Goal: Task Accomplishment & Management: Use online tool/utility

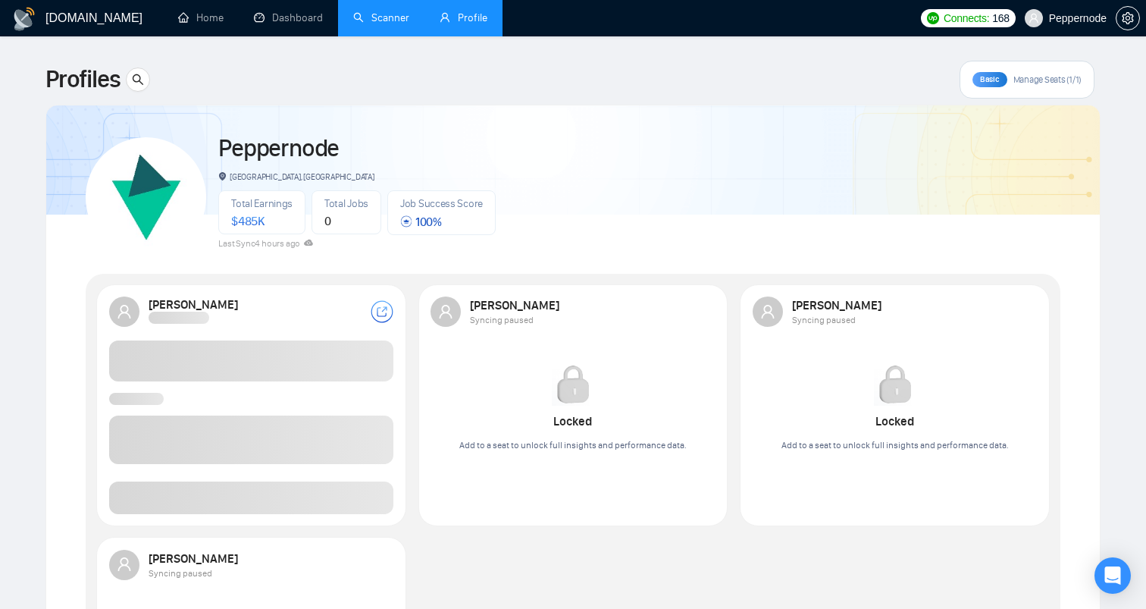
click at [376, 11] on link "Scanner" at bounding box center [381, 17] width 56 height 13
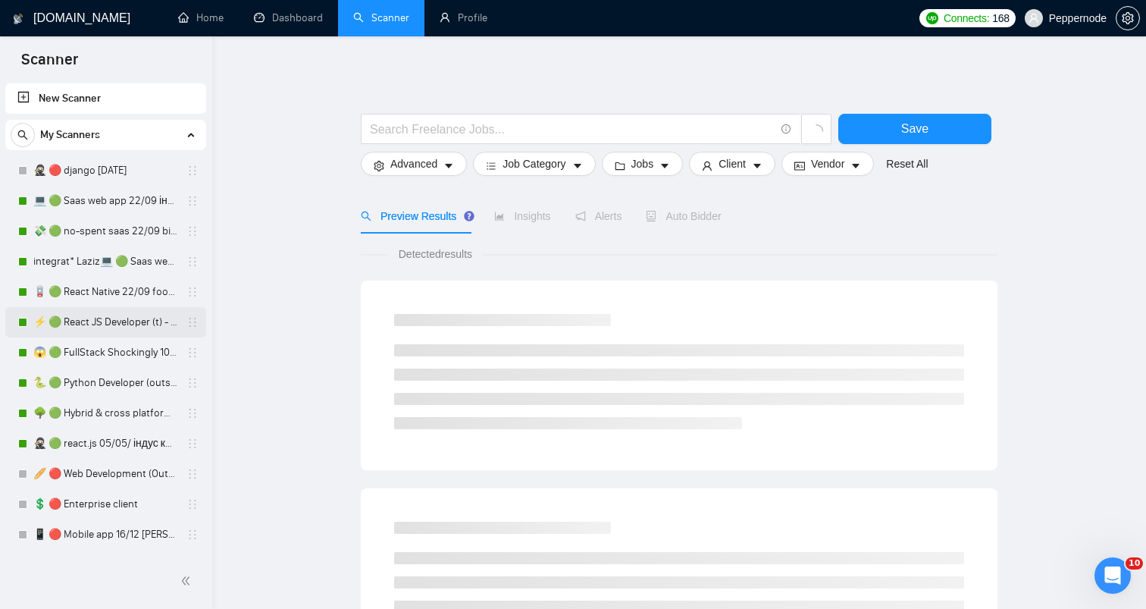
scroll to position [27, 0]
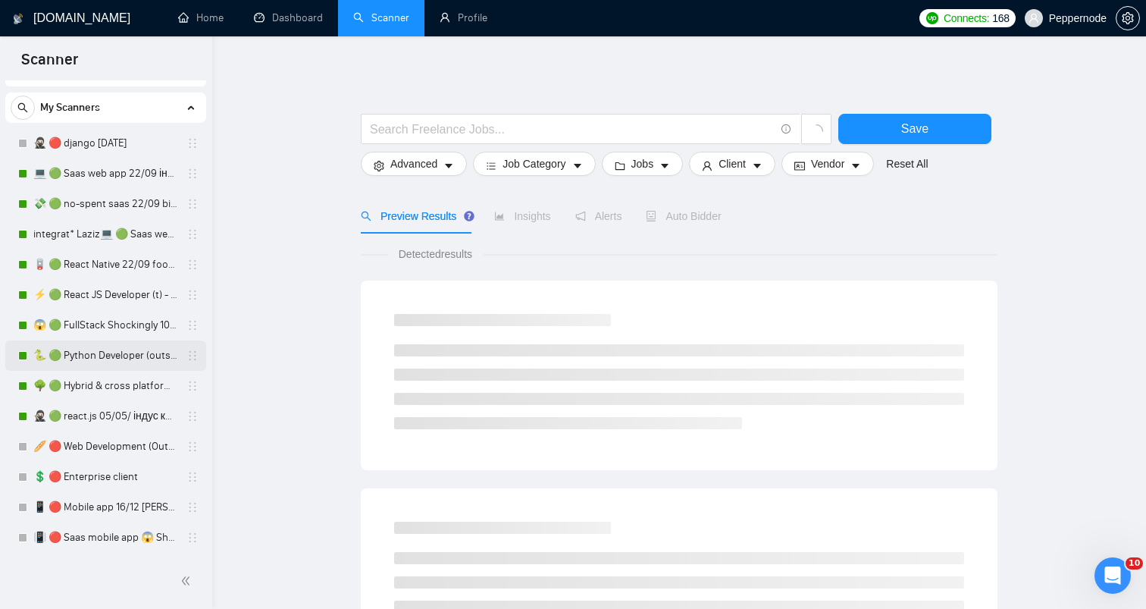
click at [95, 345] on link "🐍 🟢 Python Developer (outstaff)" at bounding box center [105, 355] width 144 height 30
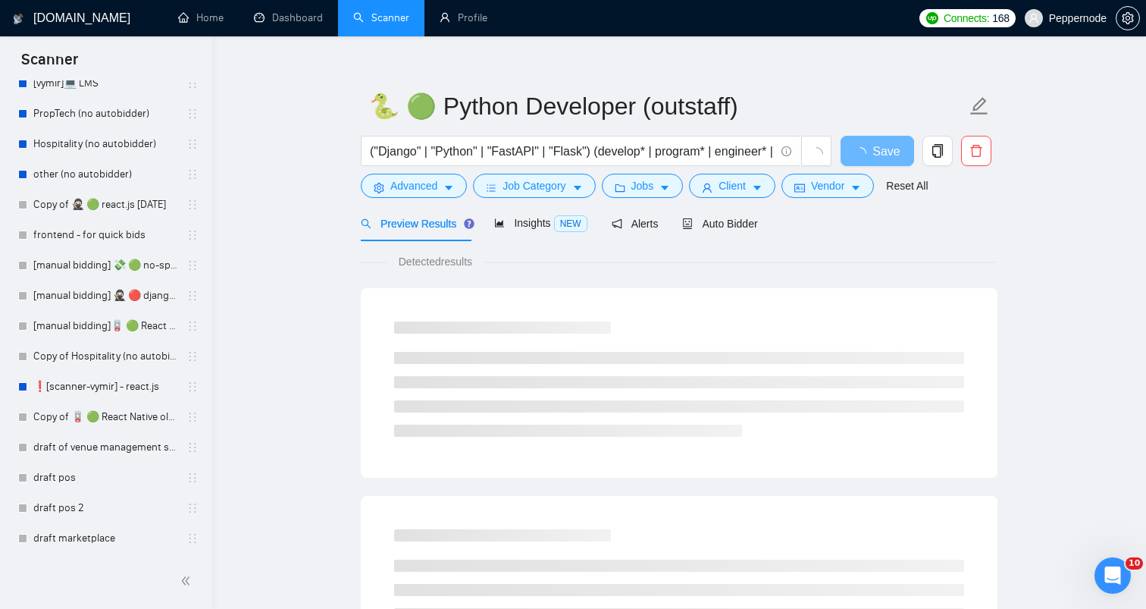
scroll to position [15, 0]
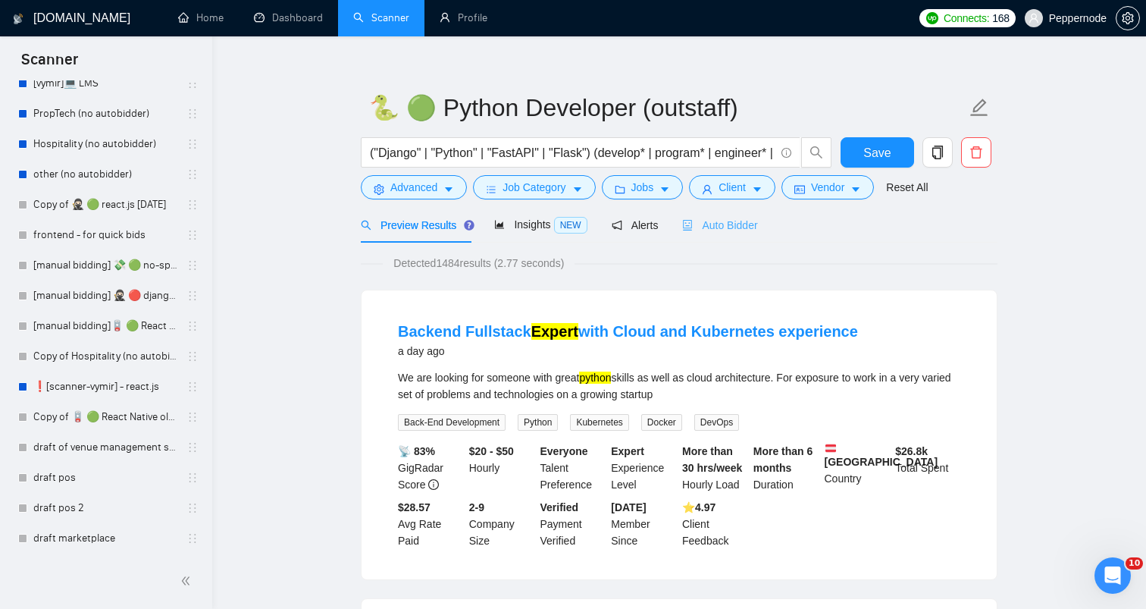
click at [710, 211] on div "Auto Bidder" at bounding box center [719, 225] width 75 height 36
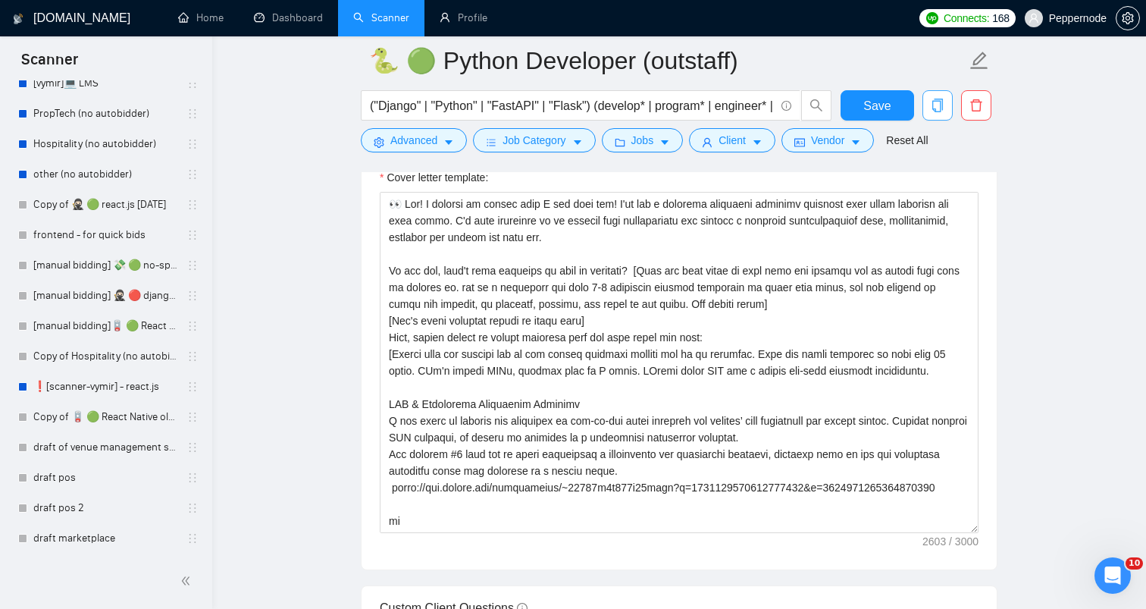
click at [941, 106] on icon "copy" at bounding box center [938, 106] width 14 height 14
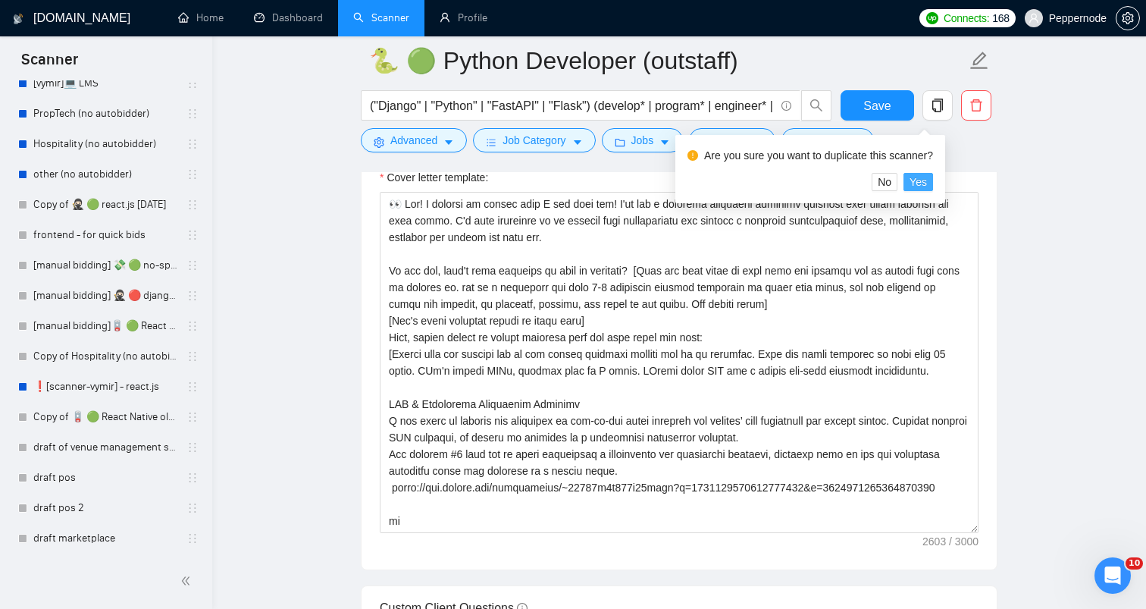
click at [927, 182] on span "Yes" at bounding box center [917, 182] width 17 height 17
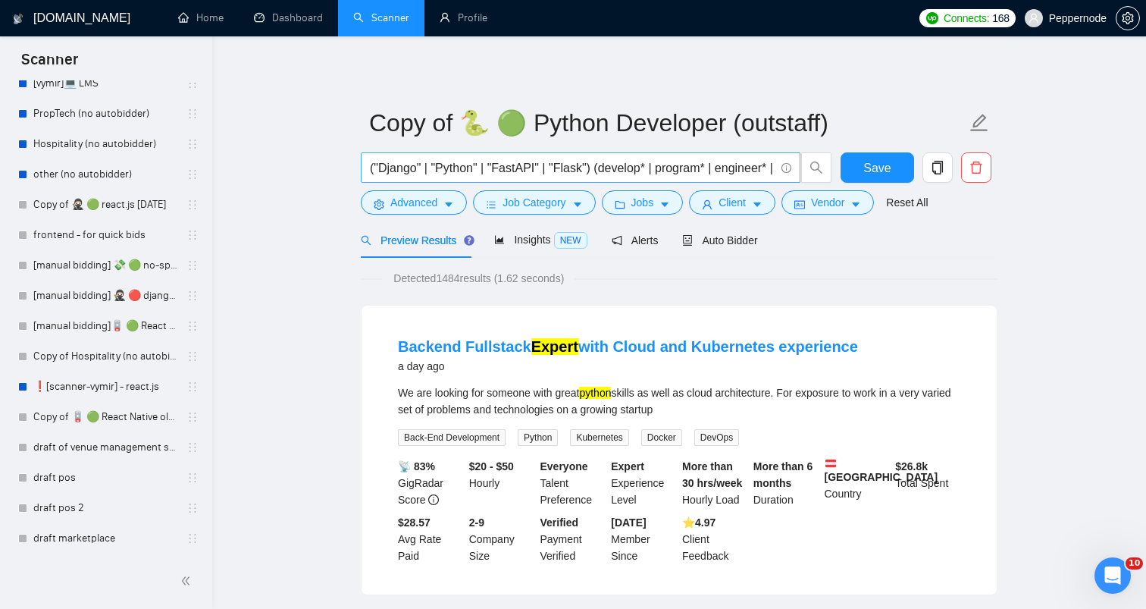
click at [652, 169] on input "("Django" | "Python" | "FastAPI" | "Flask") (develop* | program* | engineer* | …" at bounding box center [572, 167] width 405 height 19
paste input "Backend Python & AWS"
type input "Backend Python & AWS"
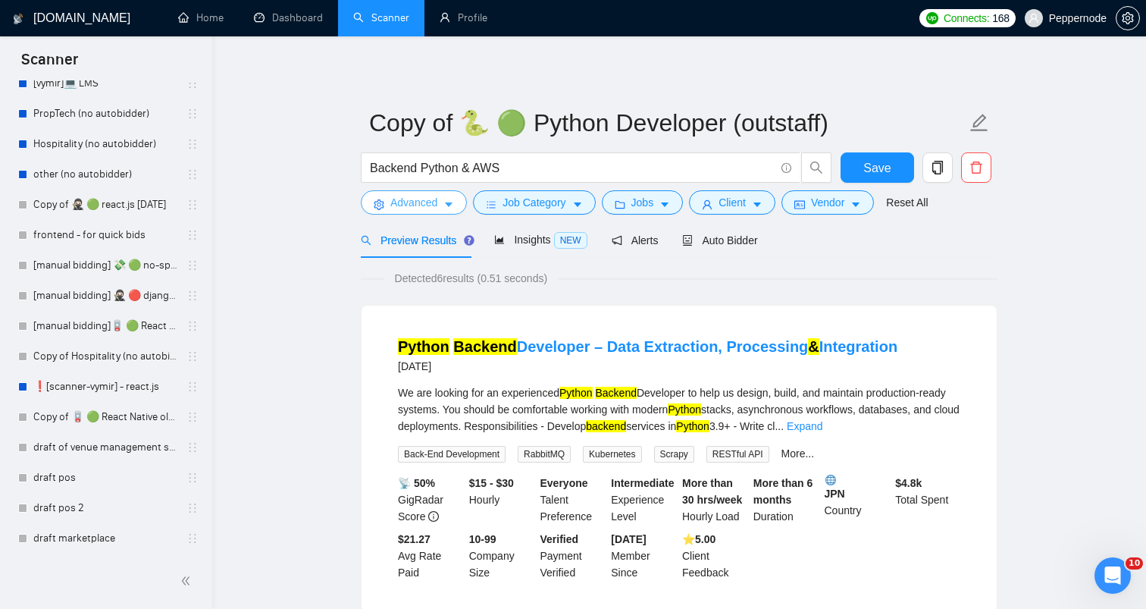
click at [437, 205] on span "Advanced" at bounding box center [413, 202] width 47 height 17
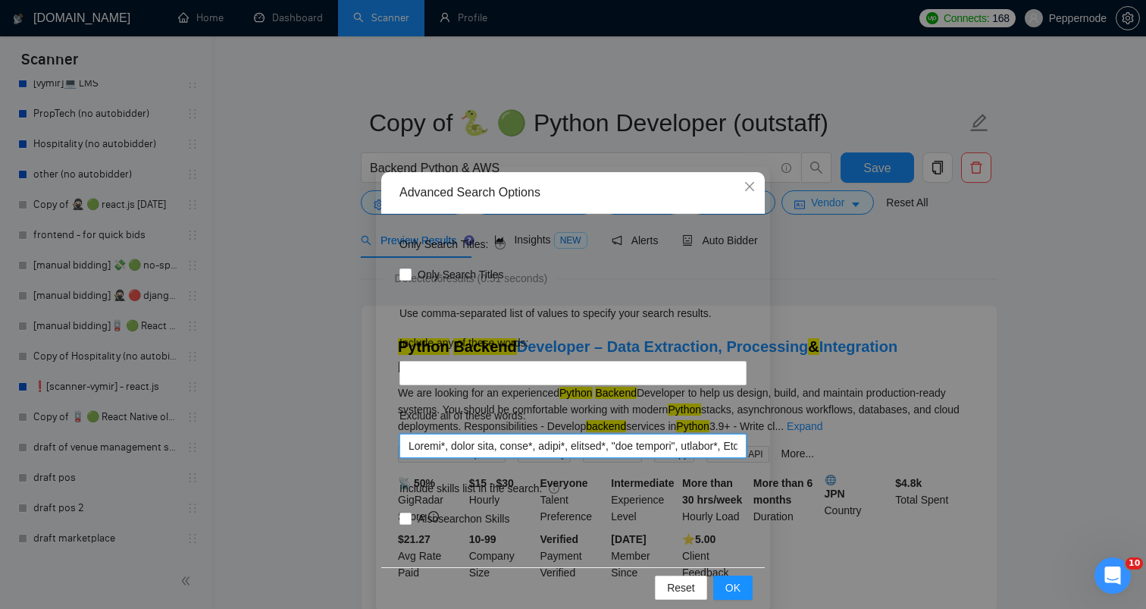
click at [601, 443] on input "text" at bounding box center [572, 445] width 347 height 24
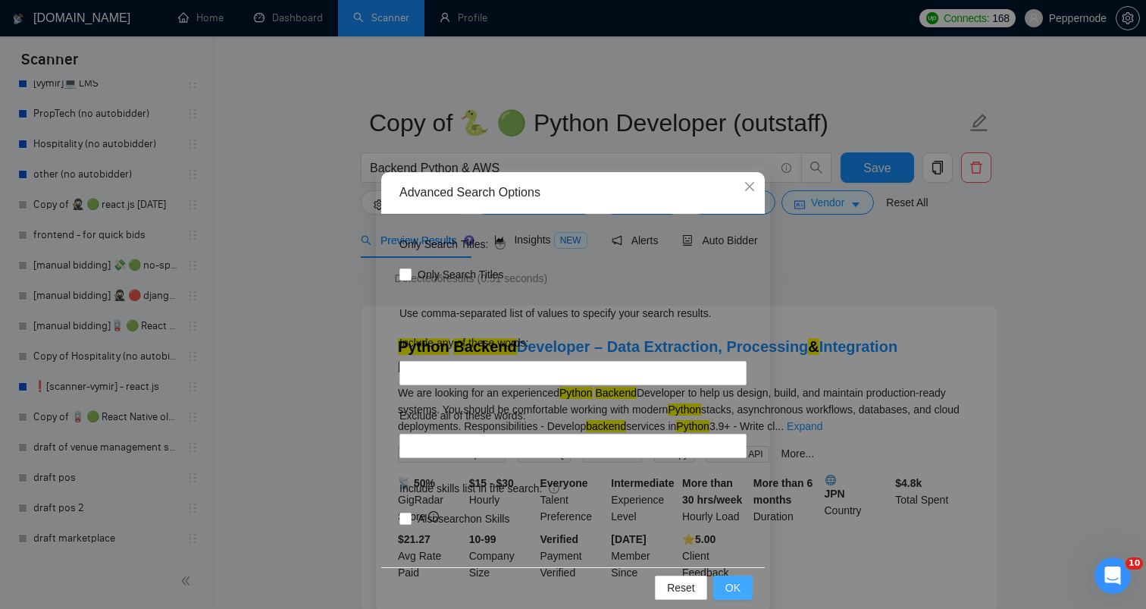
click at [738, 581] on span "OK" at bounding box center [732, 587] width 15 height 17
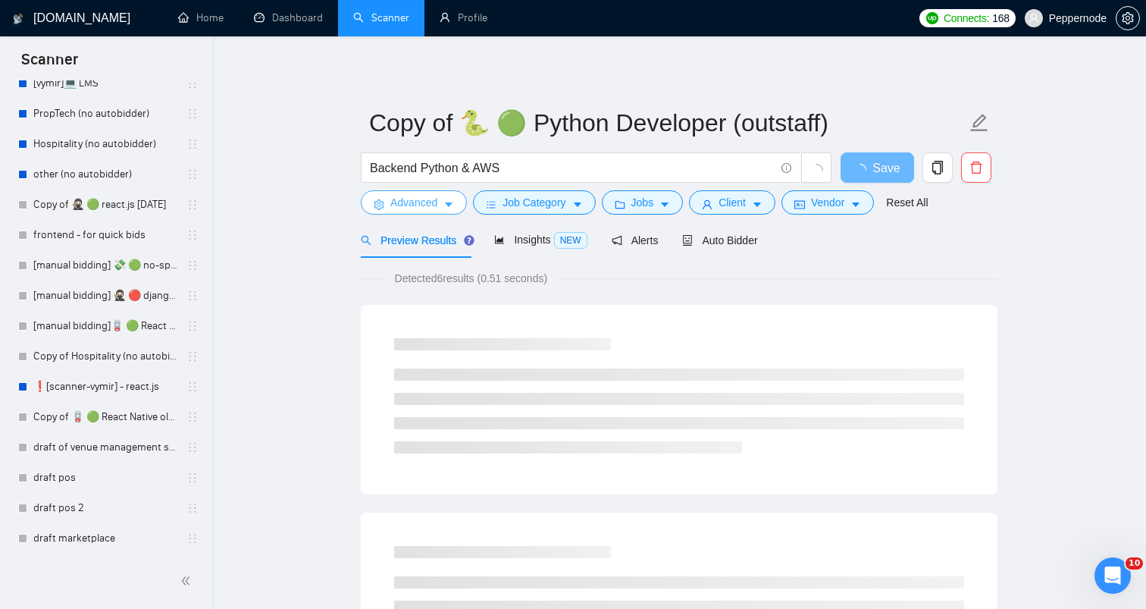
click at [415, 199] on span "Advanced" at bounding box center [413, 202] width 47 height 17
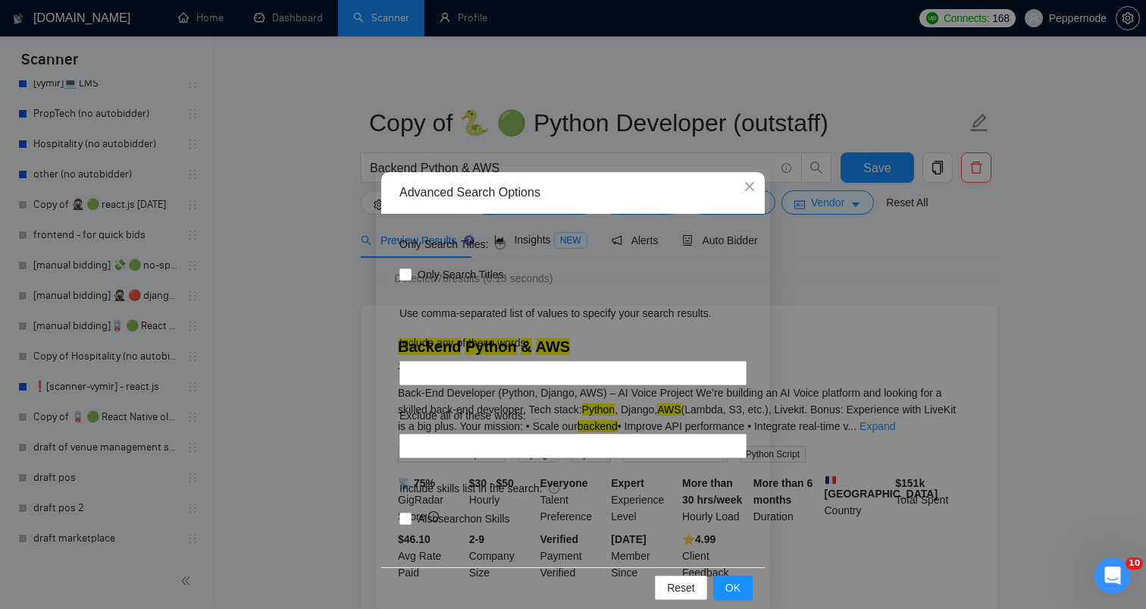
click at [881, 293] on div "Advanced Search Options Only Search Titles: Only Search Titles Use comma-separa…" at bounding box center [573, 304] width 1146 height 609
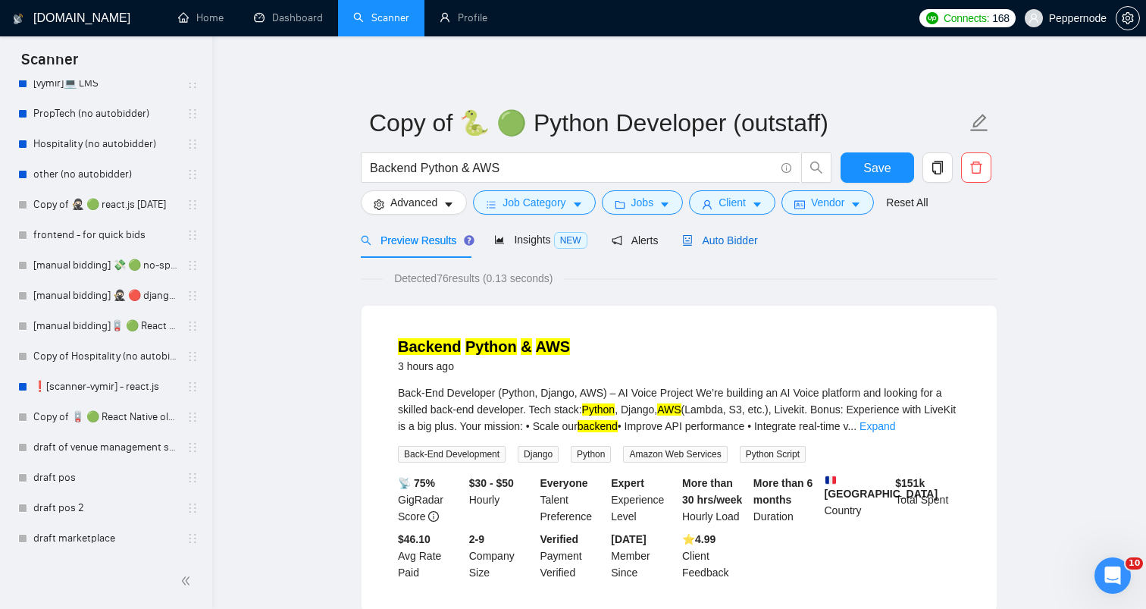
click at [725, 246] on span "Auto Bidder" at bounding box center [719, 240] width 75 height 12
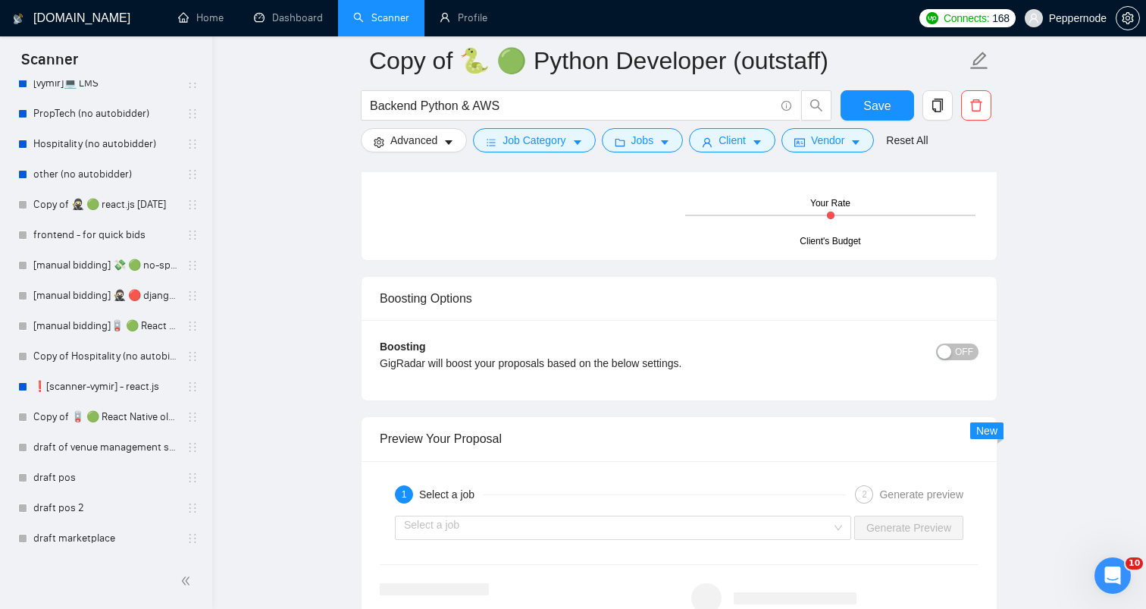
scroll to position [2864, 0]
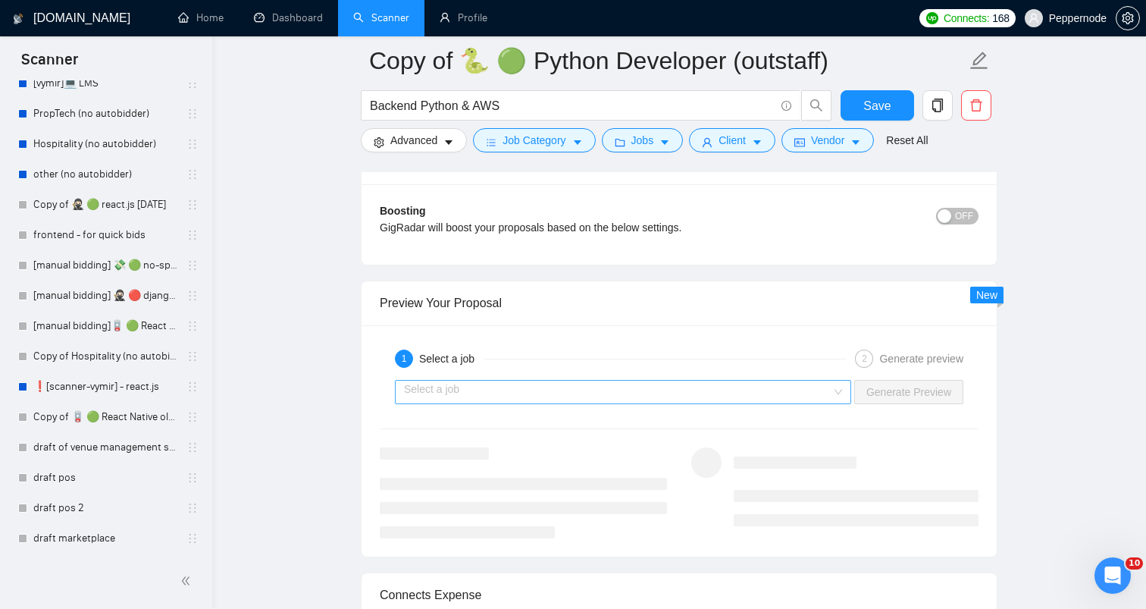
click at [842, 391] on div "Select a job" at bounding box center [623, 392] width 456 height 24
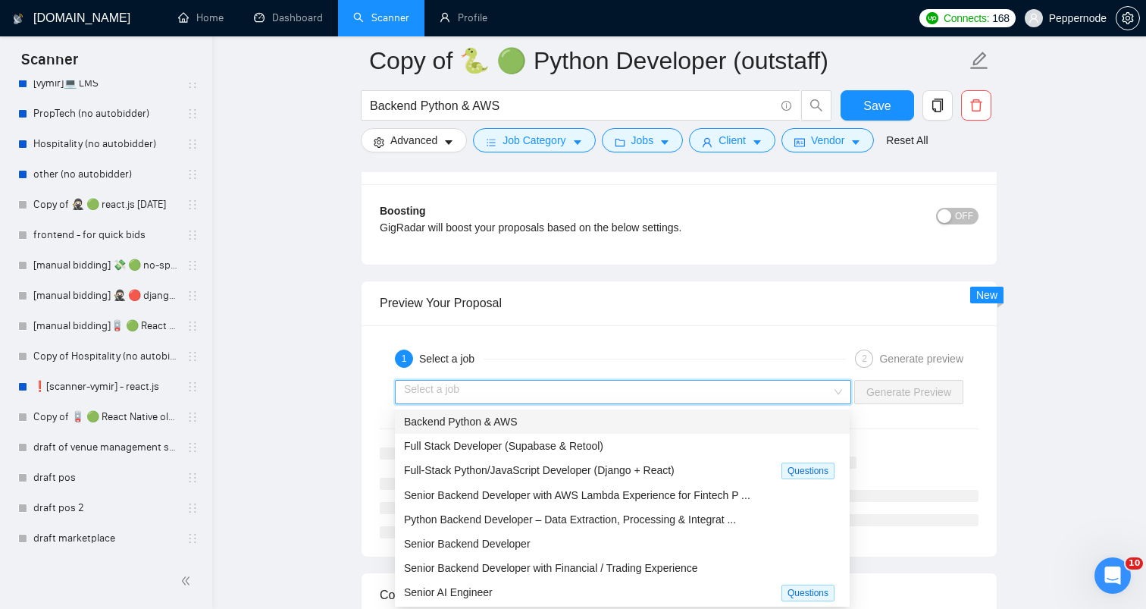
click at [655, 427] on div "Backend Python & AWS" at bounding box center [622, 421] width 437 height 17
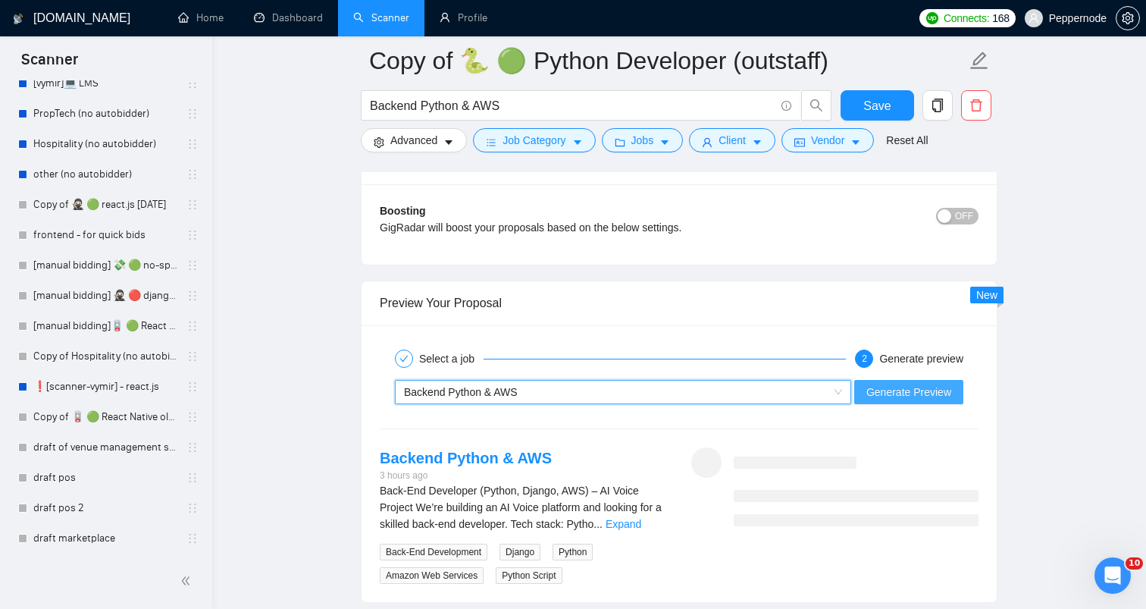
click at [903, 380] on button "Generate Preview" at bounding box center [908, 392] width 109 height 24
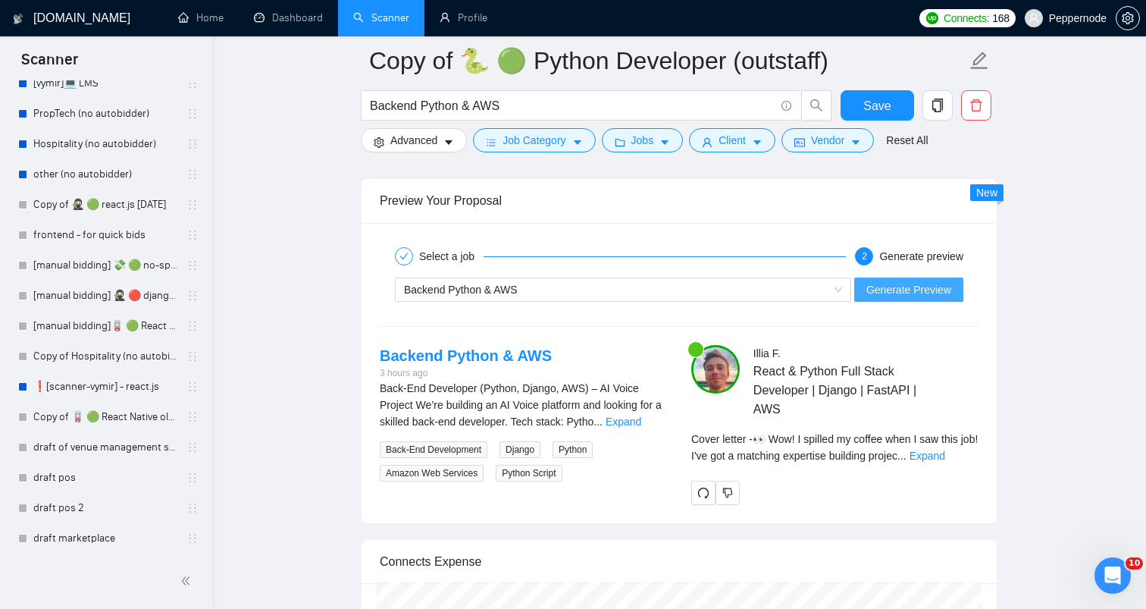
scroll to position [2969, 0]
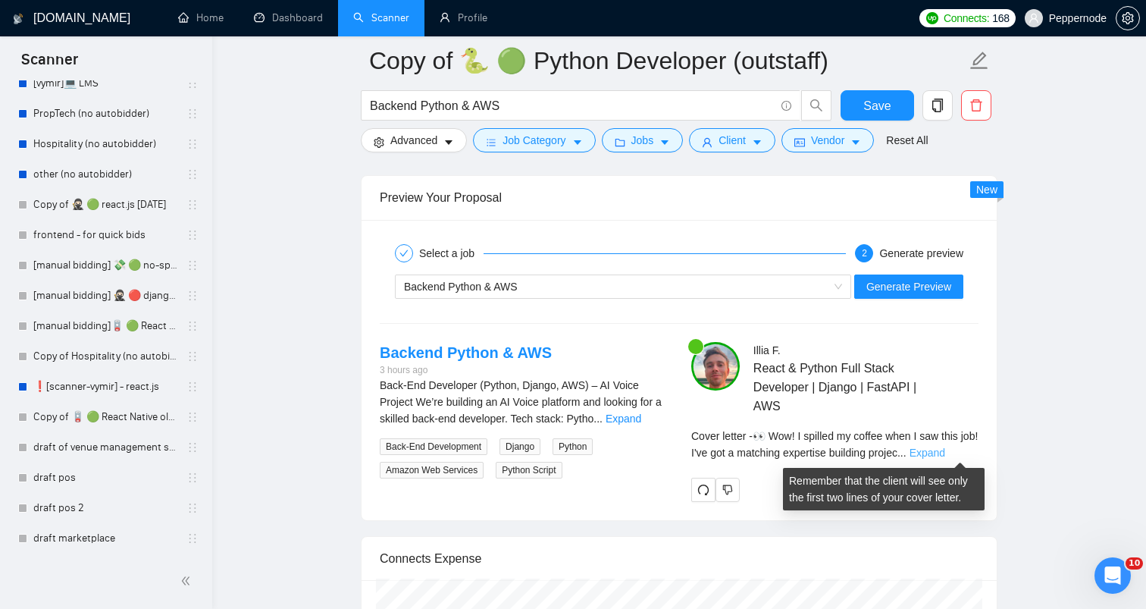
click at [945, 458] on link "Expand" at bounding box center [927, 452] width 36 height 12
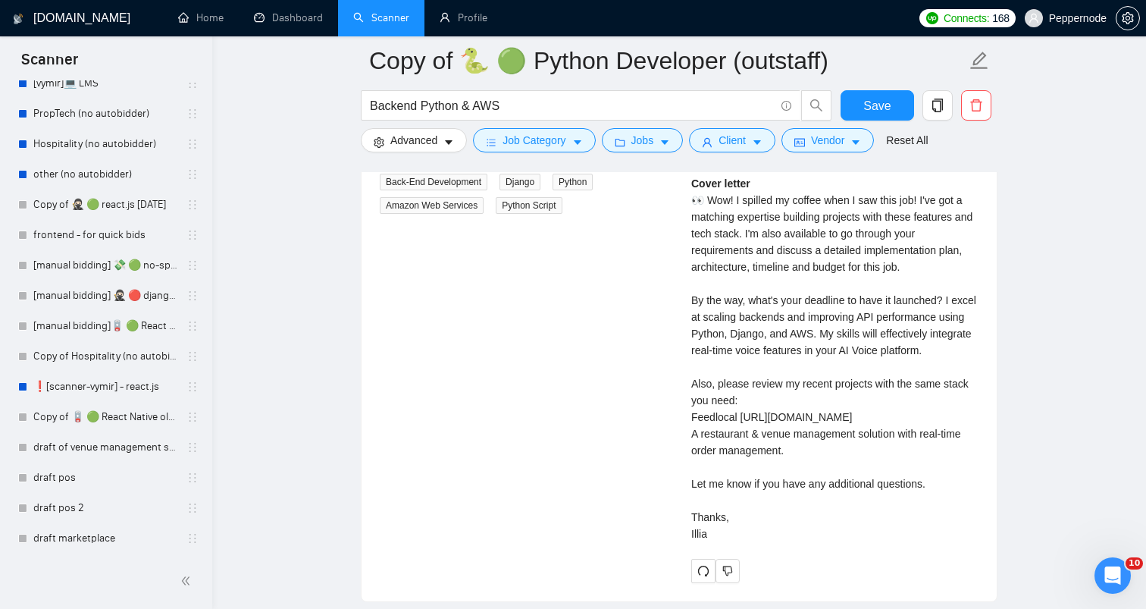
scroll to position [3235, 0]
drag, startPoint x: 690, startPoint y: 197, endPoint x: 808, endPoint y: 587, distance: 406.9
click at [808, 581] on div "[PERSON_NAME] React & Python Full Stack Developer | Django | FastAPI | AWS Cove…" at bounding box center [834, 328] width 311 height 505
copy div "👀 Wow! I spilled my coffee when I saw this job! I've got a matching expertise b…"
click at [551, 499] on div "Backend Python & AWS 3 hours ago Back-End Developer (Python, Django, AWS) – AI …" at bounding box center [679, 328] width 623 height 505
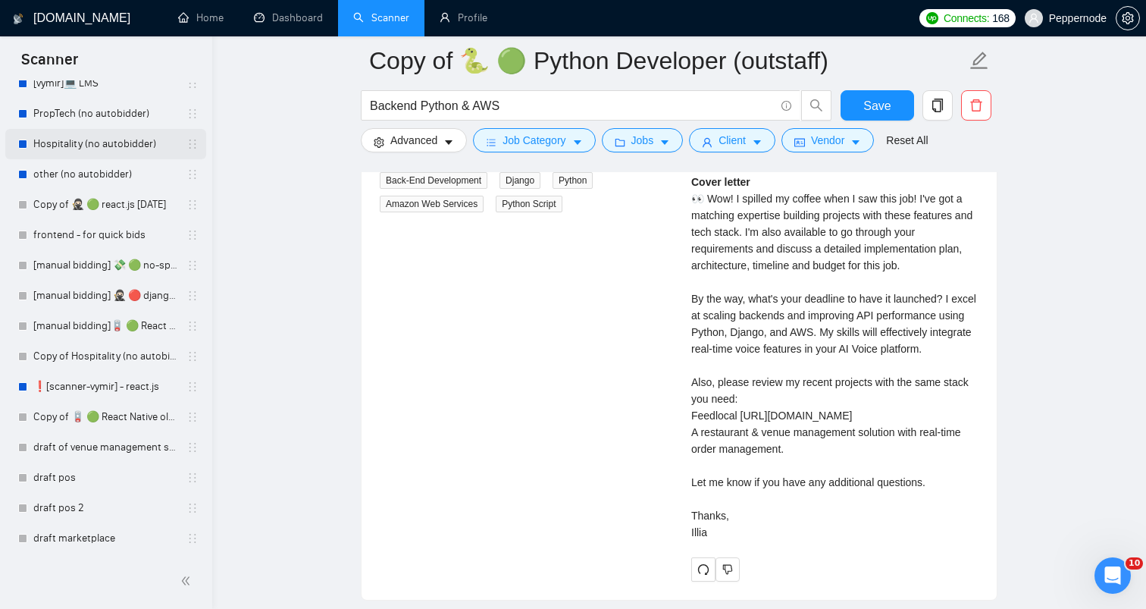
scroll to position [0, 0]
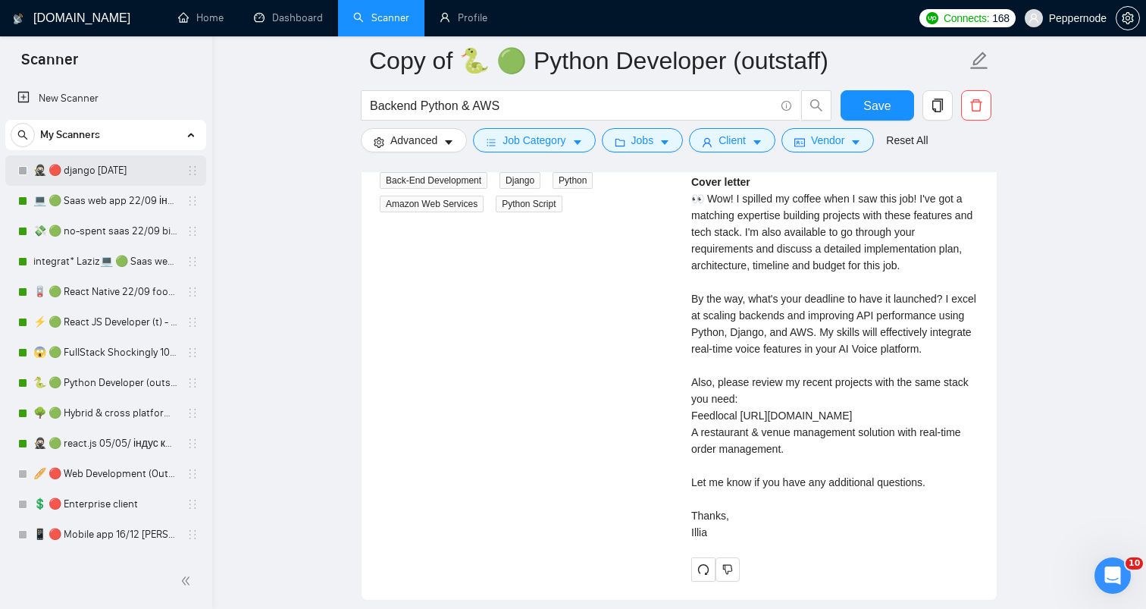
click at [80, 174] on link "🥷🏻 🔴 django [DATE]" at bounding box center [105, 170] width 144 height 30
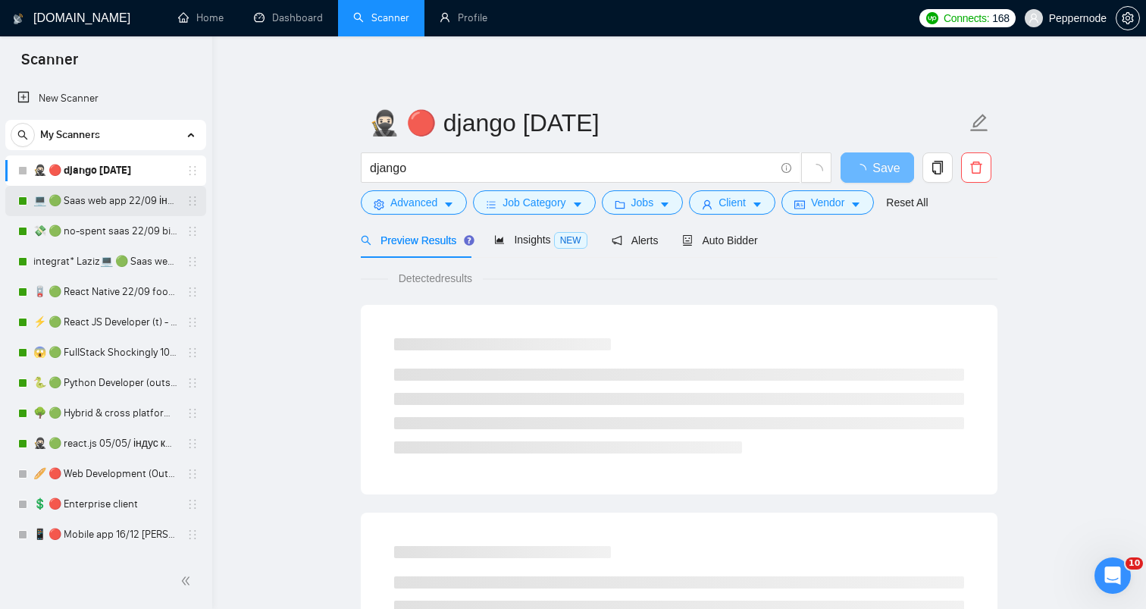
click at [107, 215] on link "💻 🟢 Saas web app 22/09 інший кінець" at bounding box center [105, 201] width 144 height 30
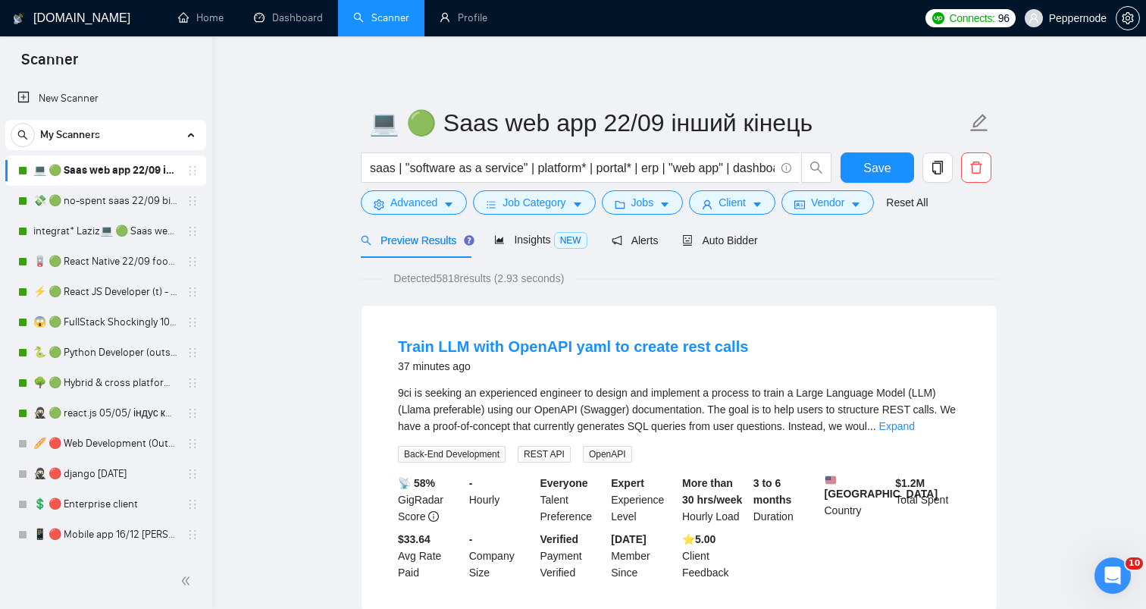
drag, startPoint x: 183, startPoint y: 328, endPoint x: 467, endPoint y: 549, distance: 359.6
click at [87, 195] on link "💸 🟢 no-spent saas 22/09 bid for free" at bounding box center [105, 201] width 144 height 30
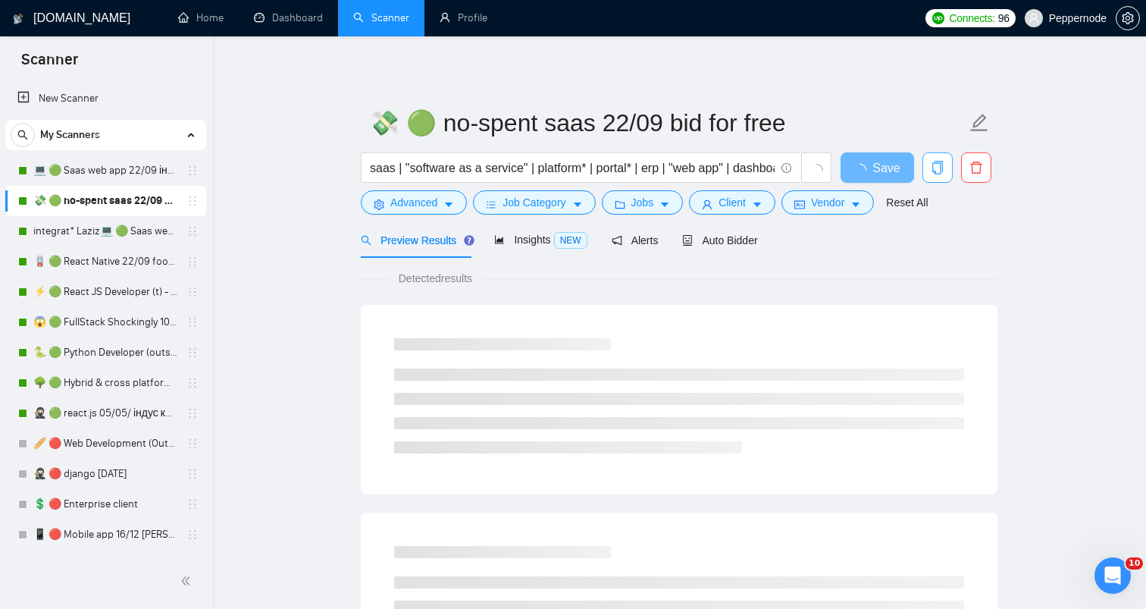
click at [937, 167] on icon "copy" at bounding box center [938, 168] width 14 height 14
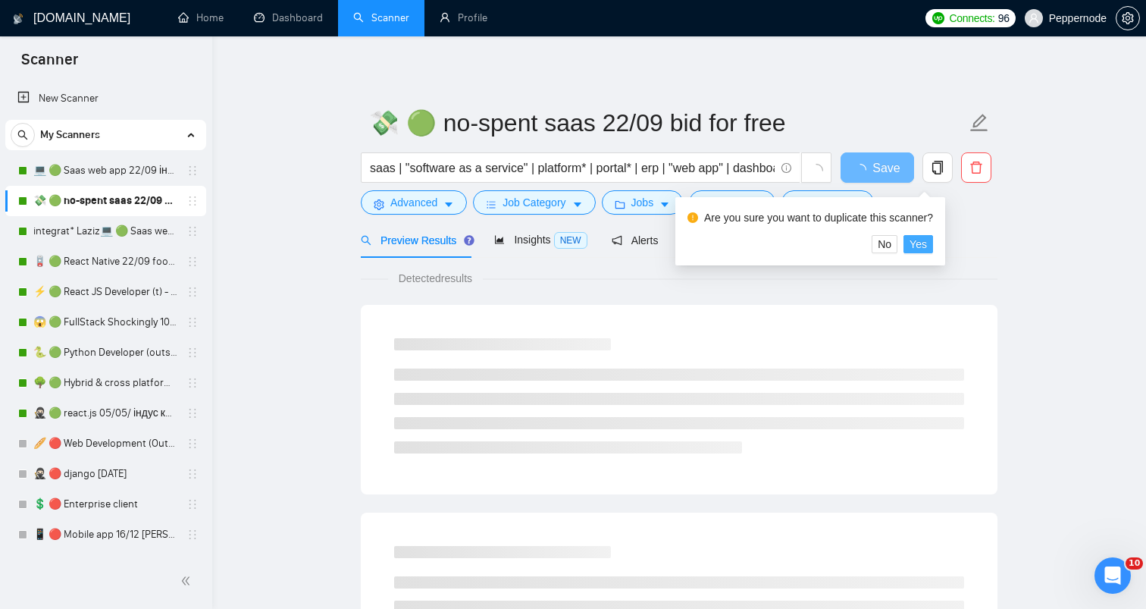
click at [924, 246] on span "Yes" at bounding box center [917, 244] width 17 height 17
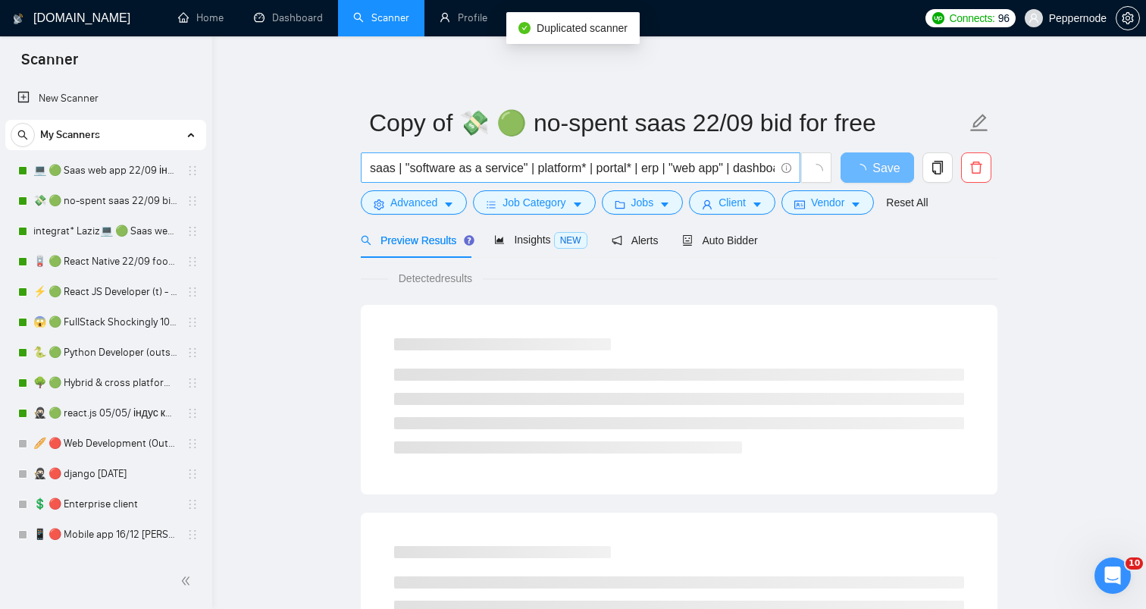
click at [573, 170] on input "saas | "software as a service" | platform* | portal* | erp | "web app" | dashbo…" at bounding box center [572, 167] width 405 height 19
paste input "Workforce Scheduling & Compliance SaaS Platform"
type input "Workforce Scheduling & Compliance SaaS Platform"
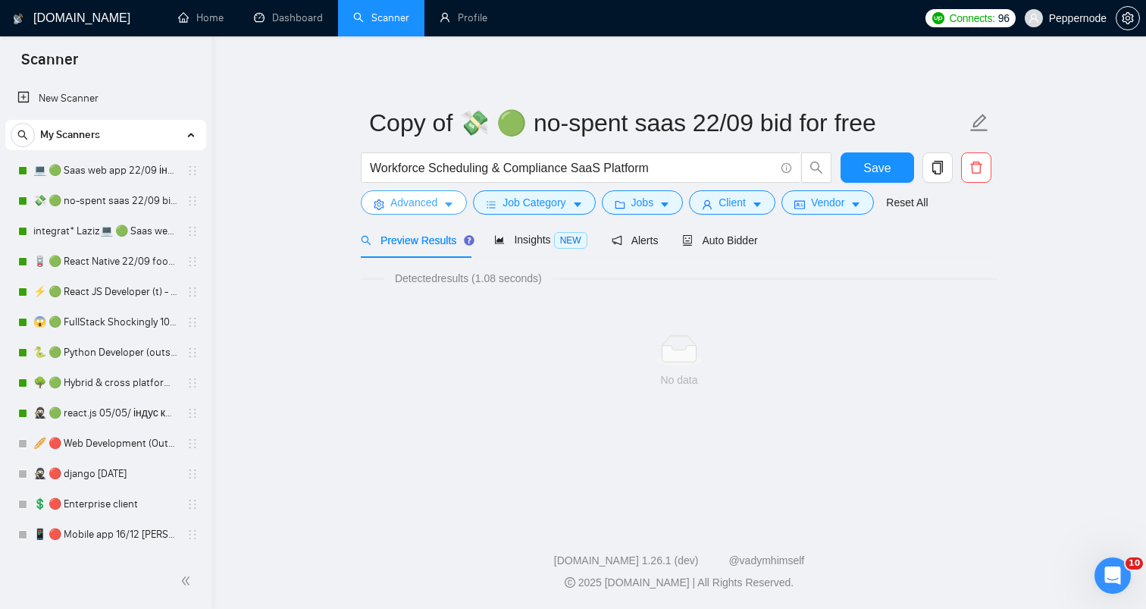
click at [410, 205] on span "Advanced" at bounding box center [413, 202] width 47 height 17
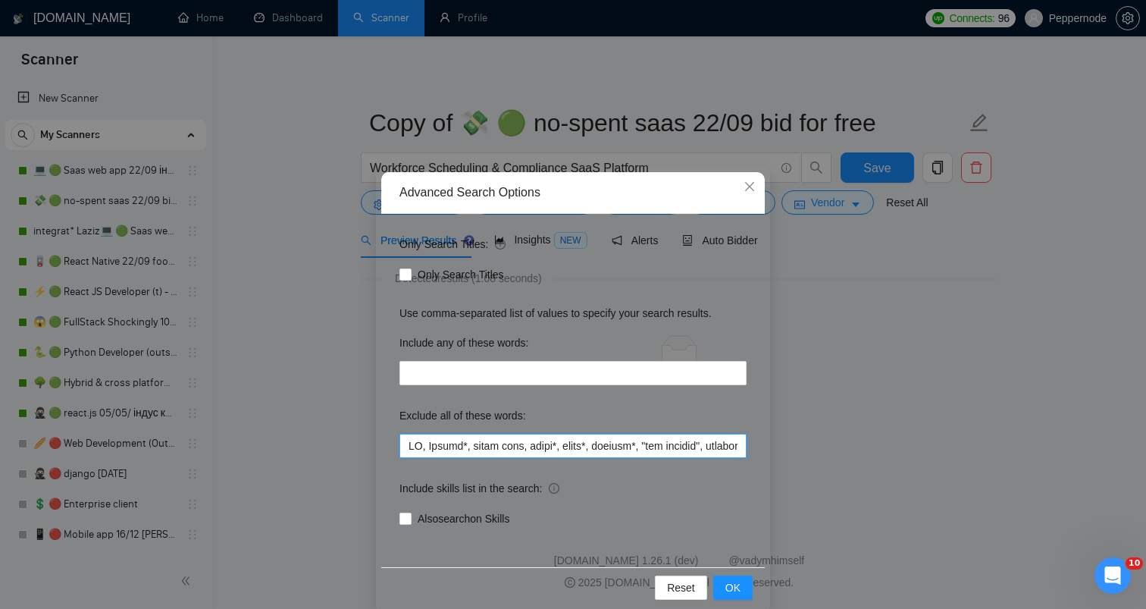
click at [590, 446] on input "text" at bounding box center [572, 445] width 347 height 24
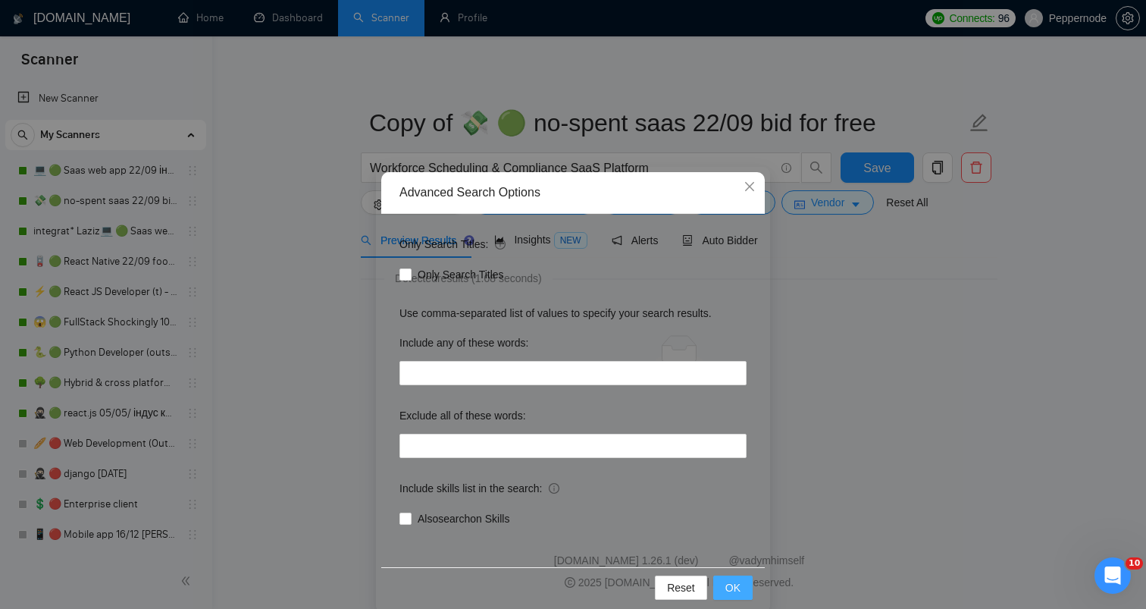
click at [719, 584] on button "OK" at bounding box center [732, 587] width 39 height 24
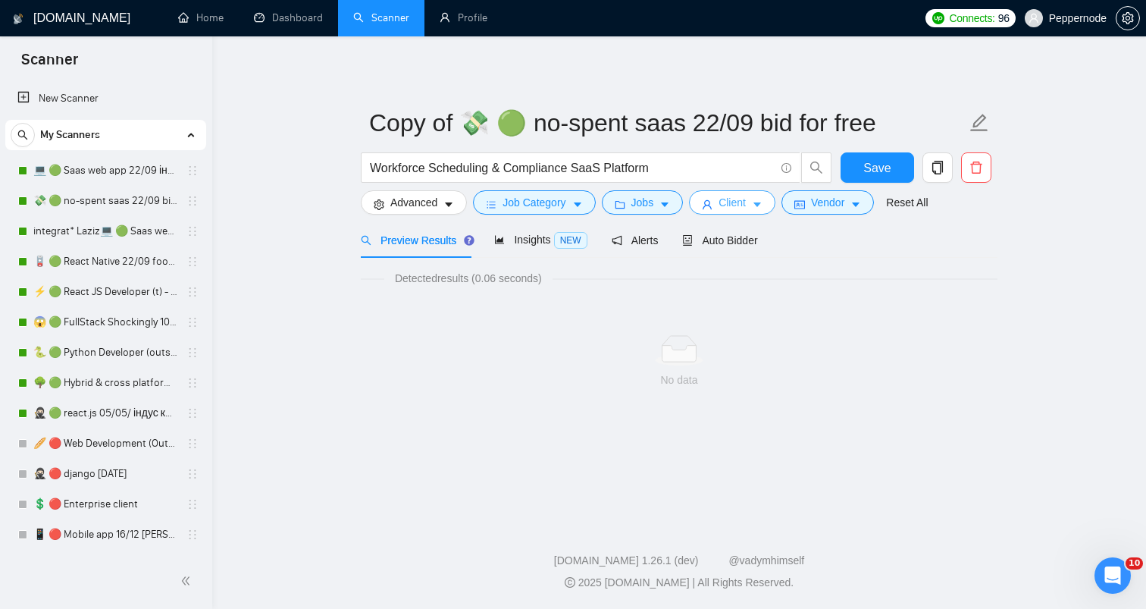
click at [743, 198] on span "Client" at bounding box center [731, 202] width 27 height 17
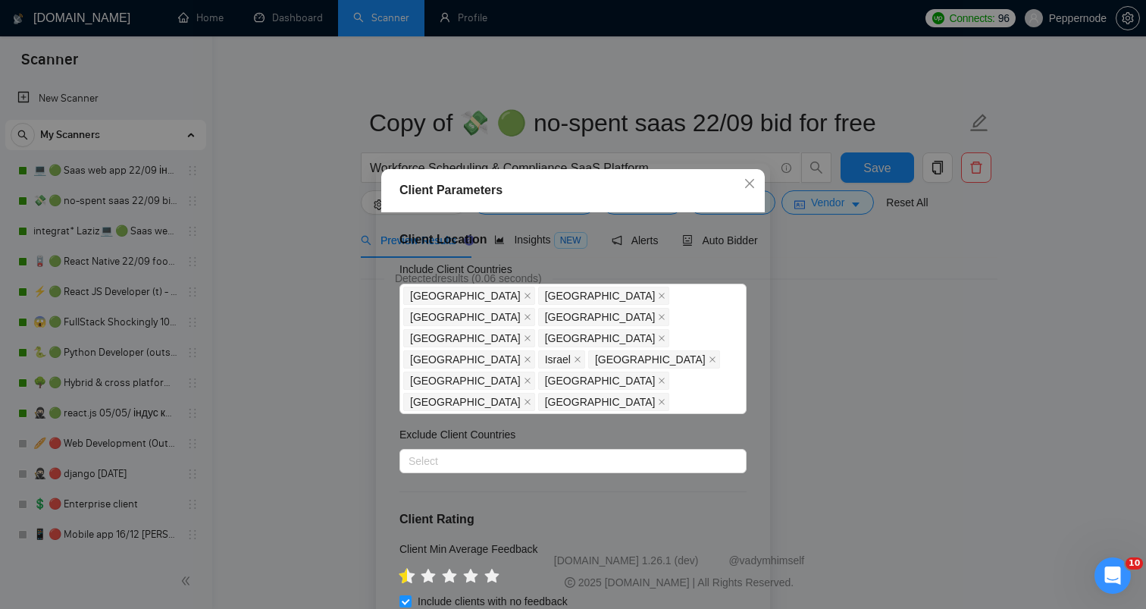
click at [402, 568] on icon "star" at bounding box center [407, 575] width 16 height 15
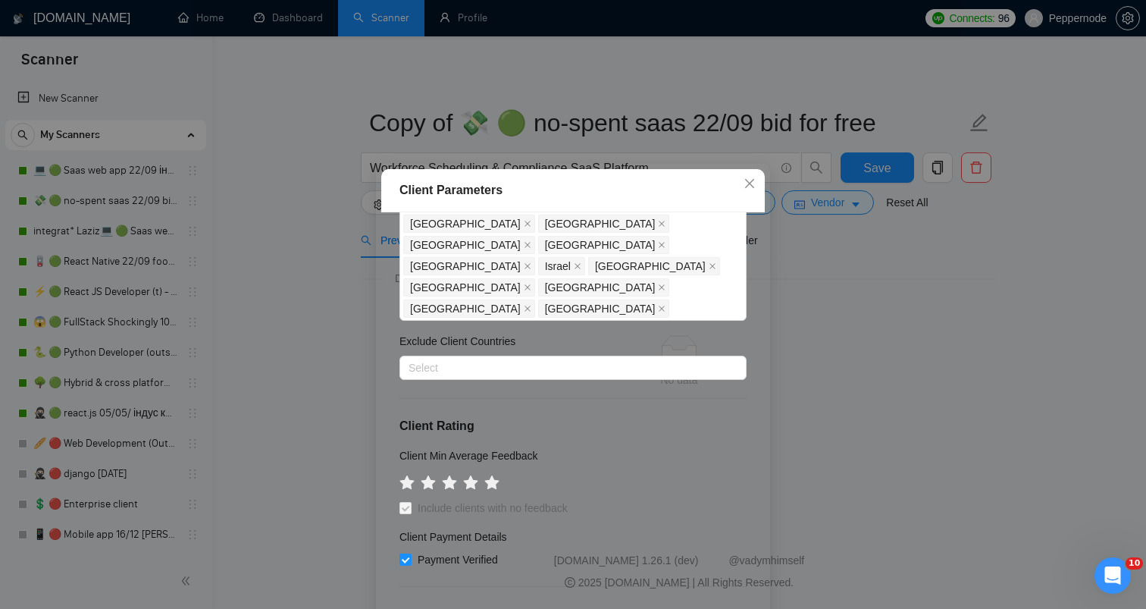
scroll to position [94, 0]
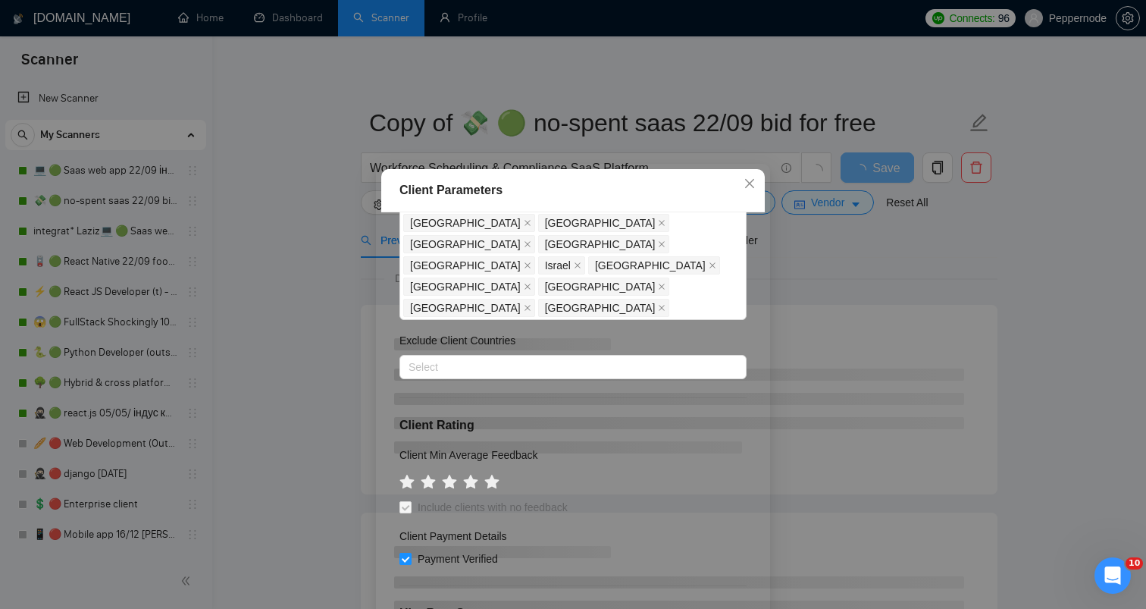
click at [407, 552] on input "Payment Verified" at bounding box center [404, 557] width 11 height 11
checkbox input "false"
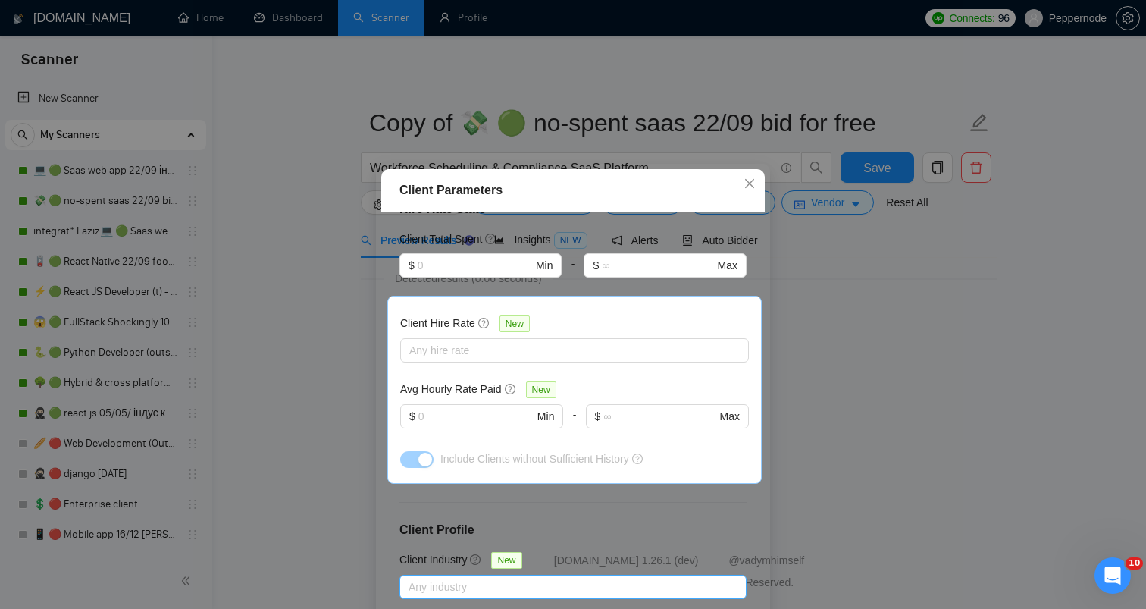
scroll to position [561, 0]
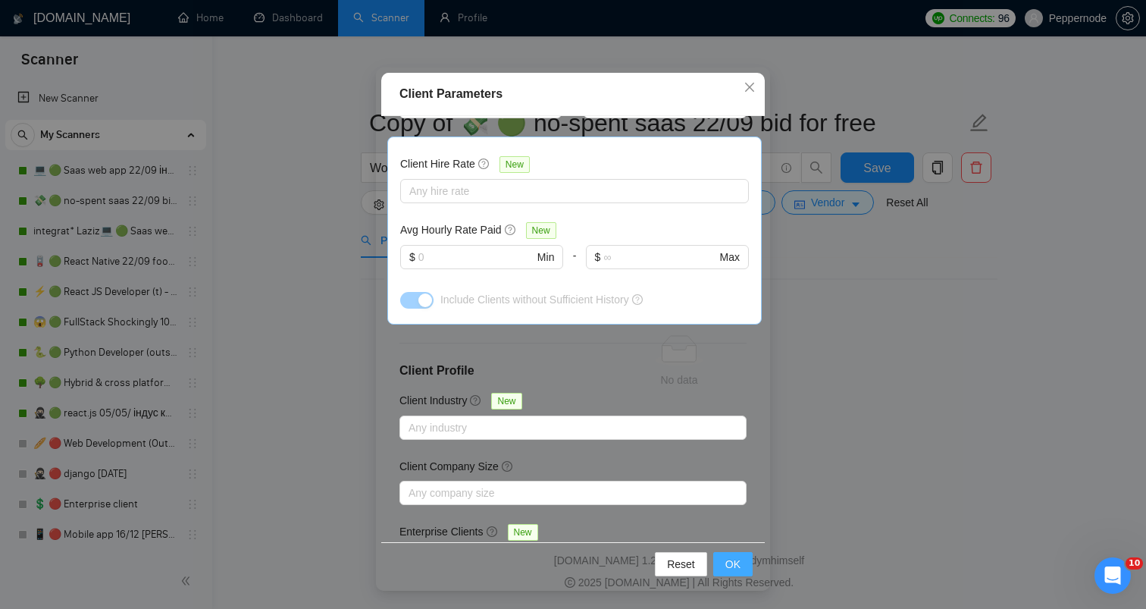
click at [732, 564] on span "OK" at bounding box center [732, 563] width 15 height 17
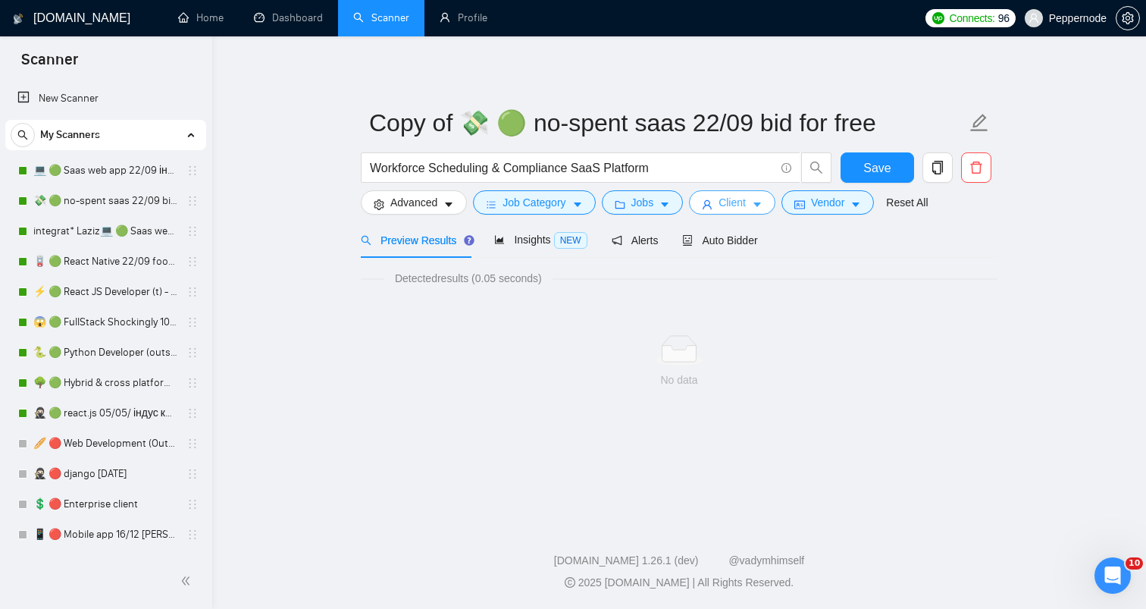
click at [743, 202] on span "Client" at bounding box center [731, 202] width 27 height 17
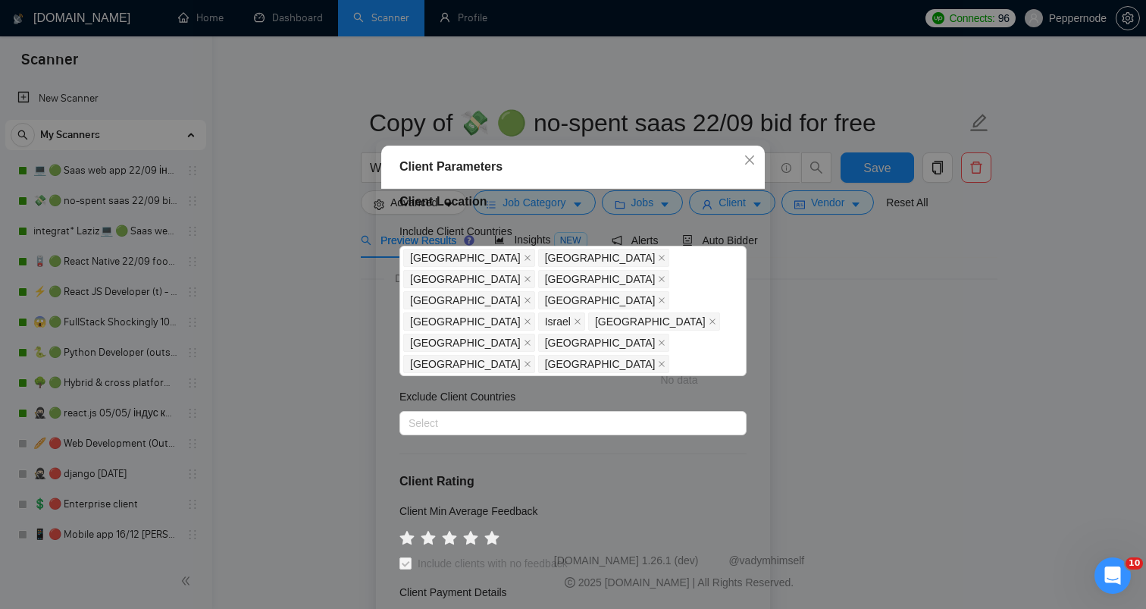
scroll to position [0, 0]
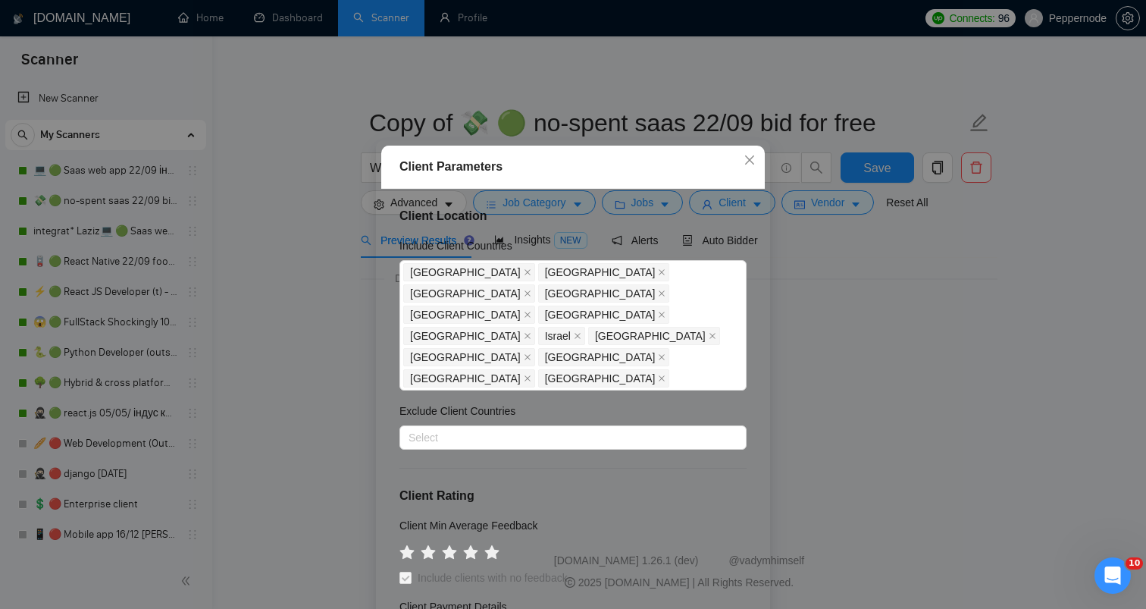
click at [925, 246] on div "Client Parameters Client Location Include Client Countries [GEOGRAPHIC_DATA] [G…" at bounding box center [573, 304] width 1146 height 609
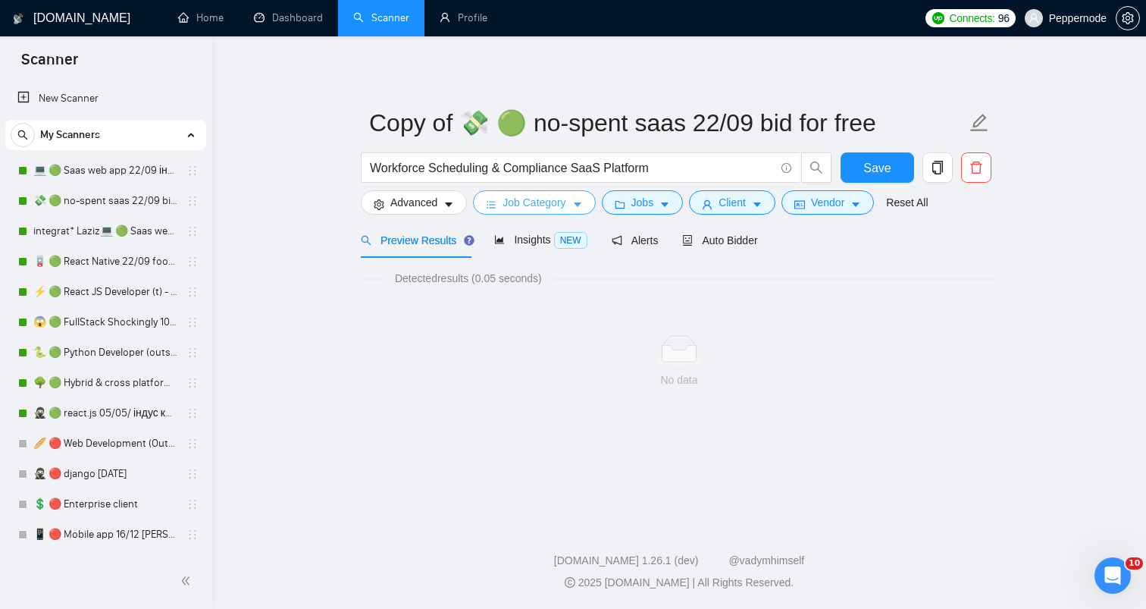
click at [530, 201] on span "Job Category" at bounding box center [533, 202] width 63 height 17
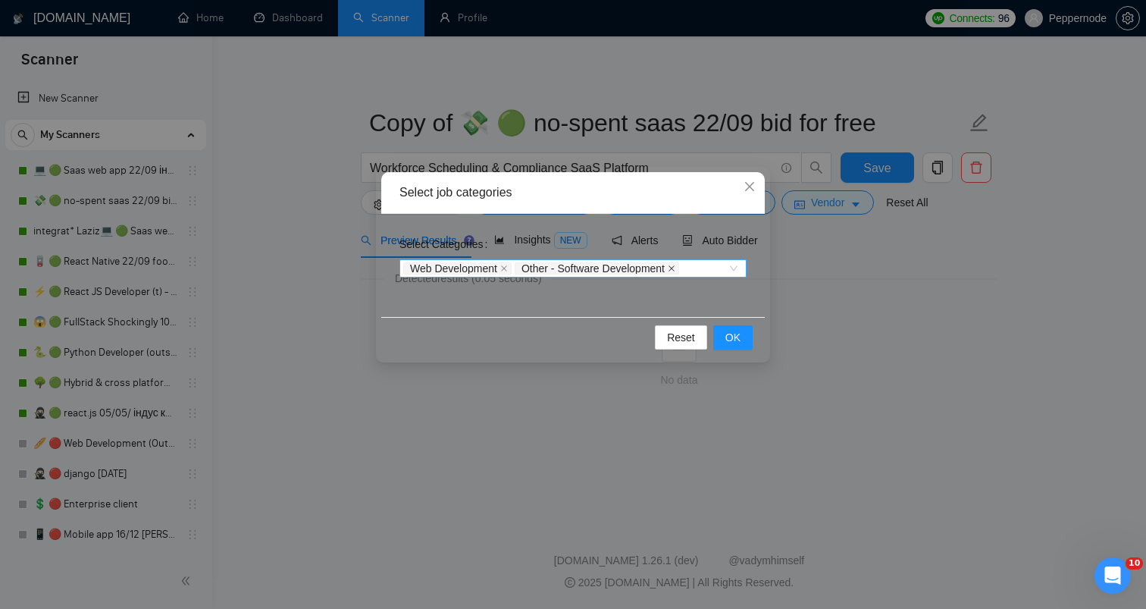
click at [675, 265] on icon "close" at bounding box center [672, 268] width 8 height 8
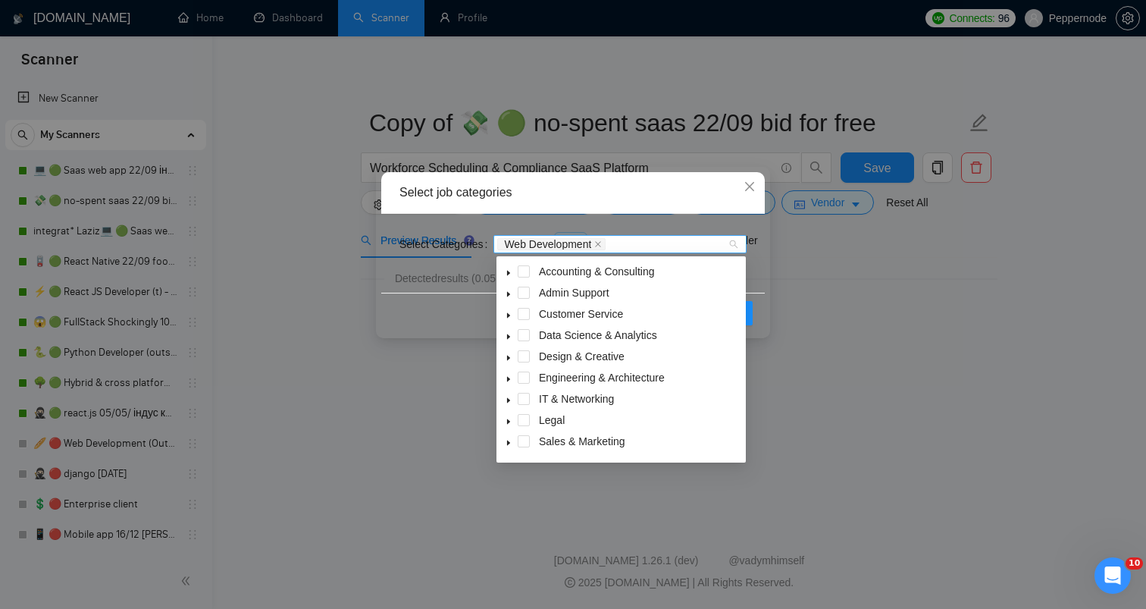
click at [591, 243] on span "Web Development" at bounding box center [547, 244] width 87 height 11
click at [602, 242] on icon "close" at bounding box center [598, 244] width 8 height 8
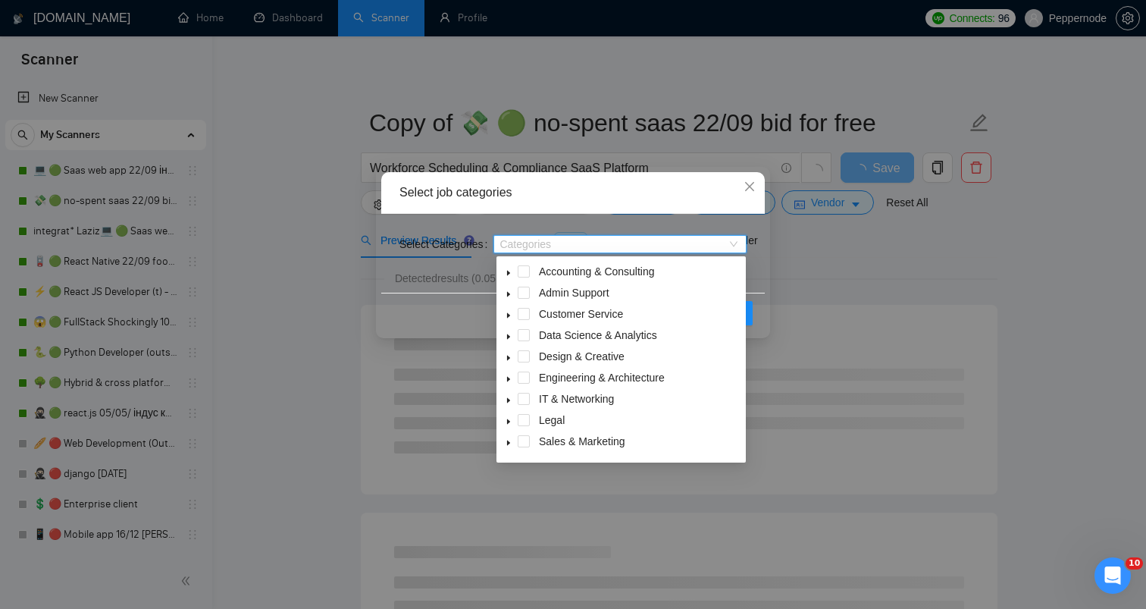
click at [757, 311] on div "Reset OK" at bounding box center [572, 313] width 383 height 40
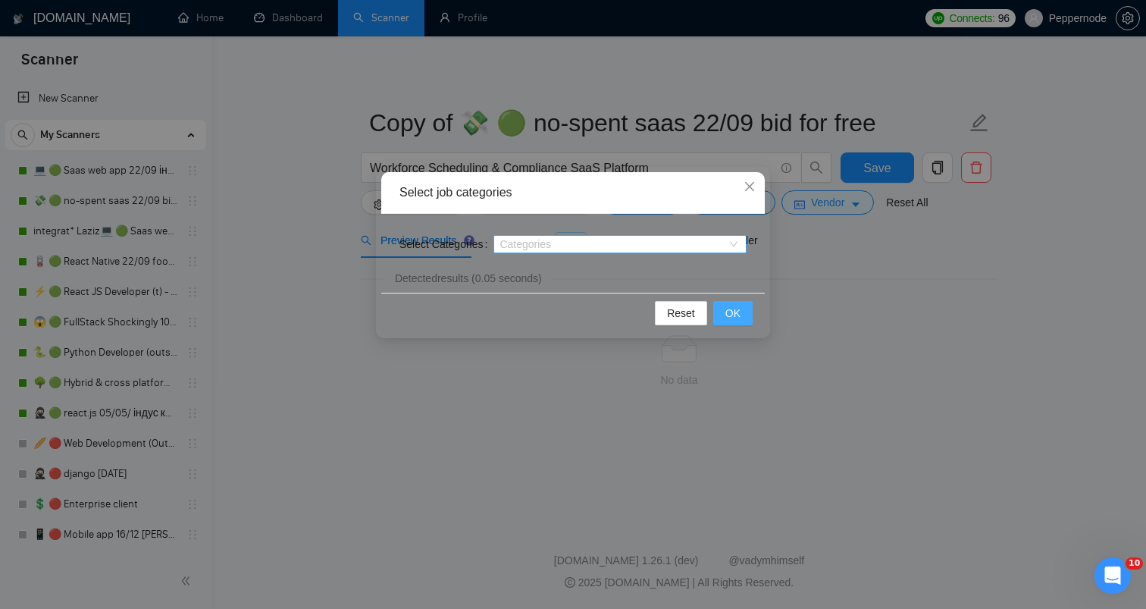
click at [740, 311] on button "OK" at bounding box center [732, 313] width 39 height 24
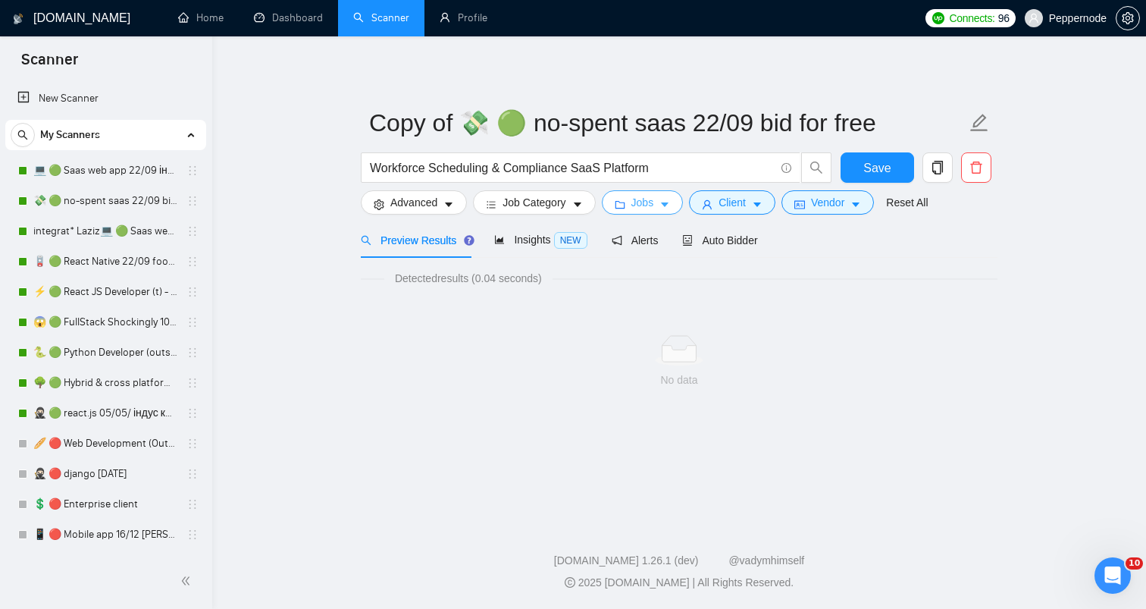
click at [635, 205] on span "Jobs" at bounding box center [642, 202] width 23 height 17
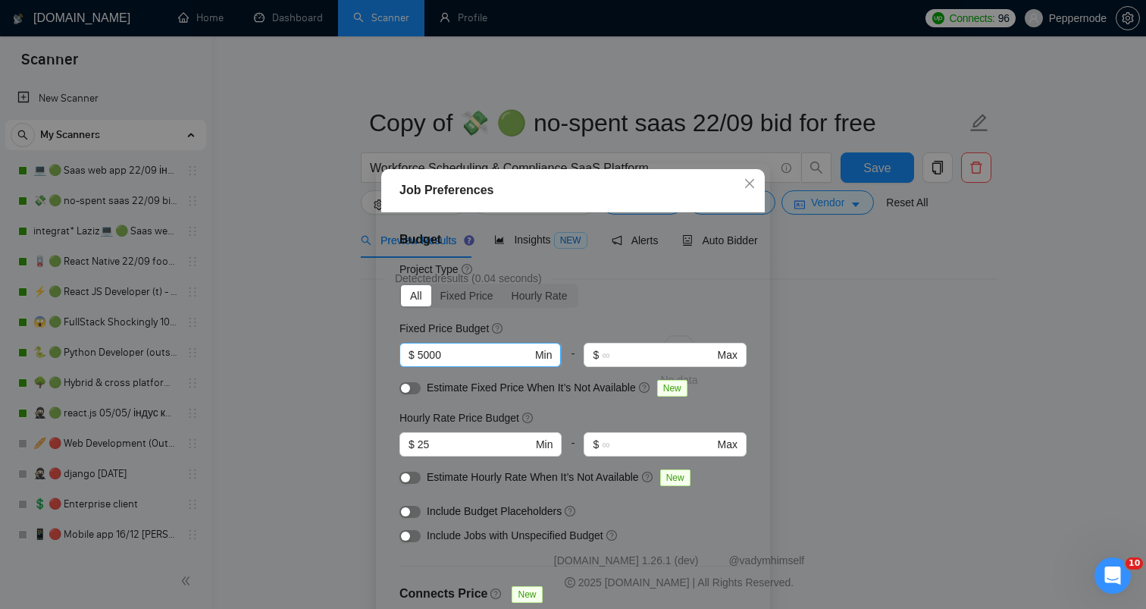
click at [469, 352] on input "5000" at bounding box center [475, 354] width 114 height 17
click at [452, 443] on input "25" at bounding box center [475, 444] width 114 height 17
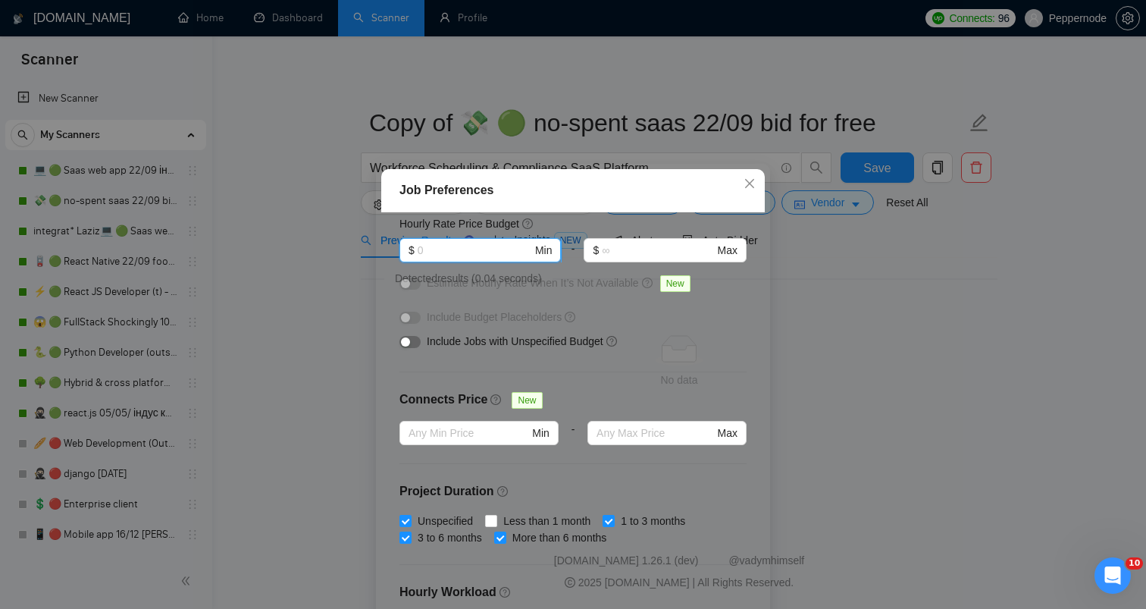
scroll to position [428, 0]
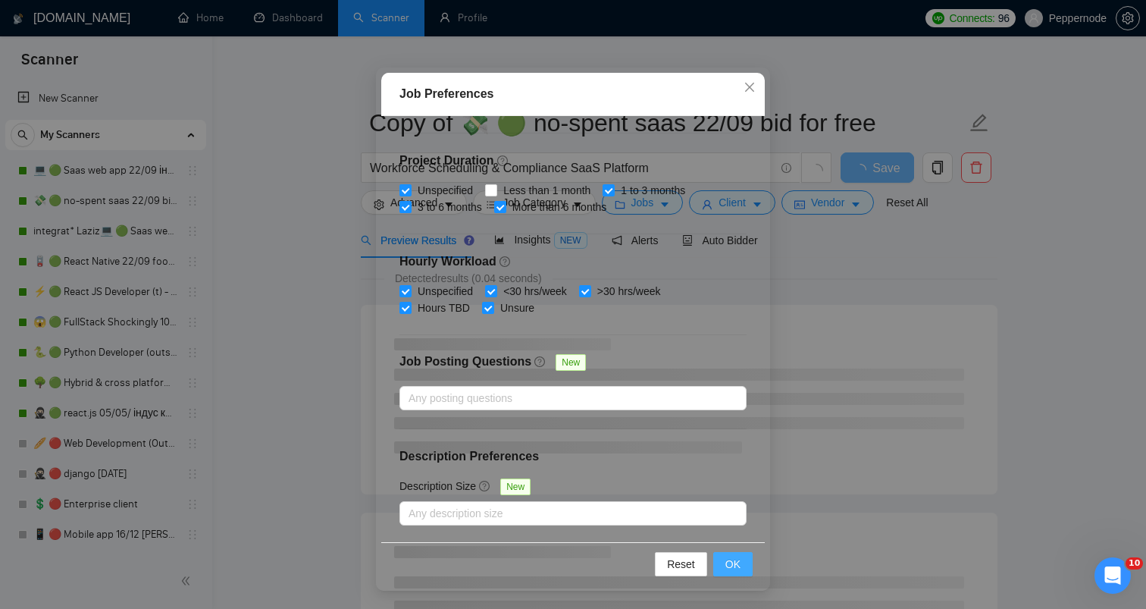
click at [746, 554] on button "OK" at bounding box center [732, 564] width 39 height 24
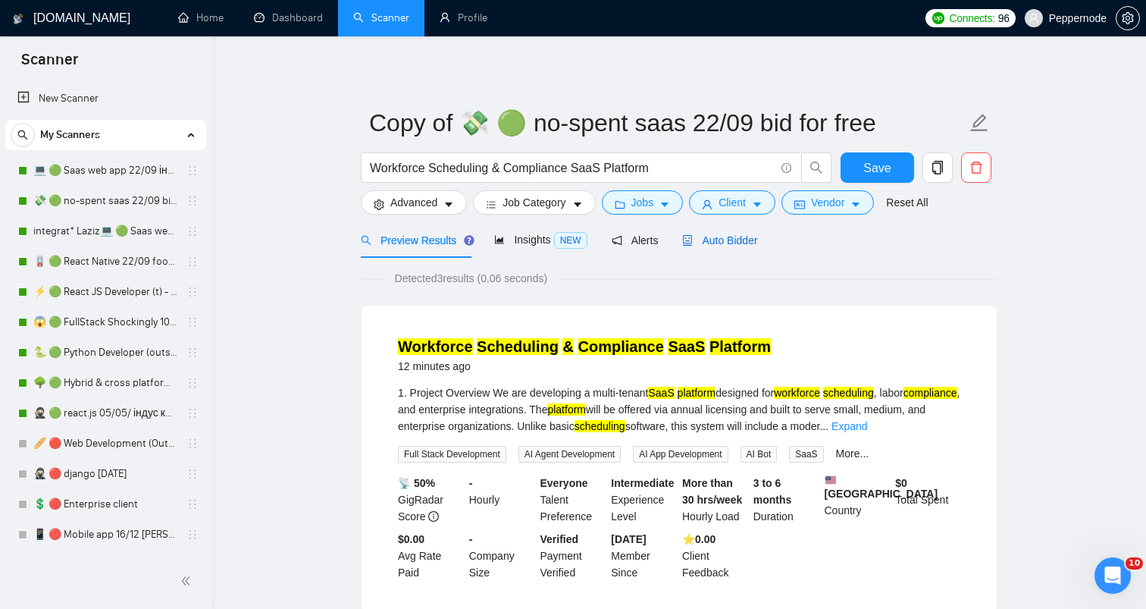
click at [736, 246] on span "Auto Bidder" at bounding box center [719, 240] width 75 height 12
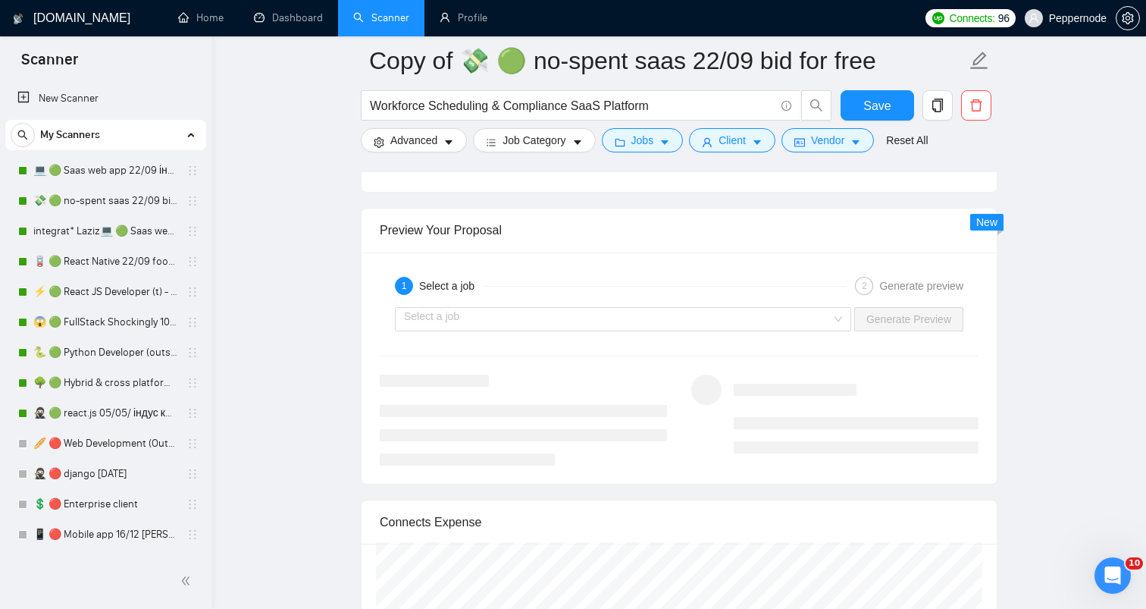
scroll to position [2890, 0]
click at [801, 321] on input "search" at bounding box center [617, 317] width 427 height 23
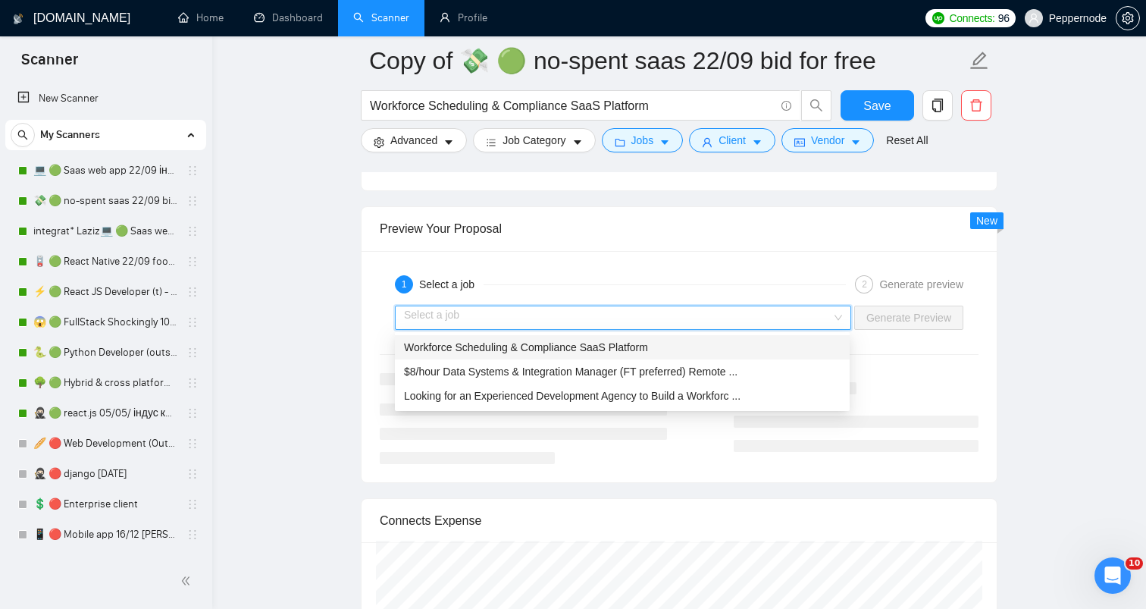
click at [602, 349] on span "Workforce Scheduling & Compliance SaaS Platform" at bounding box center [526, 347] width 244 height 12
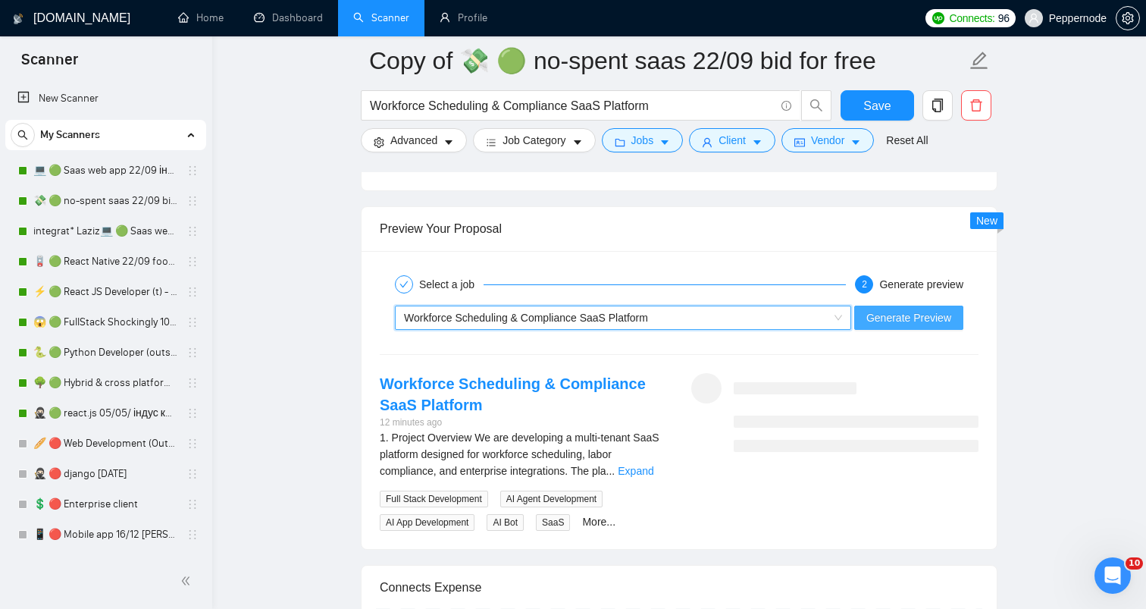
click at [893, 316] on span "Generate Preview" at bounding box center [908, 317] width 85 height 17
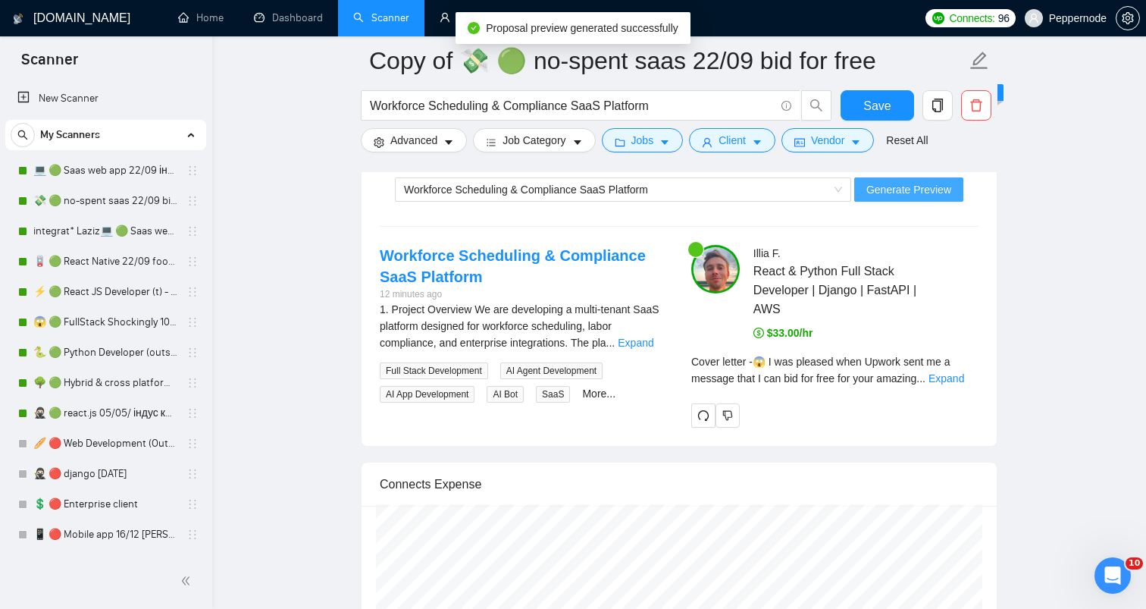
scroll to position [3018, 0]
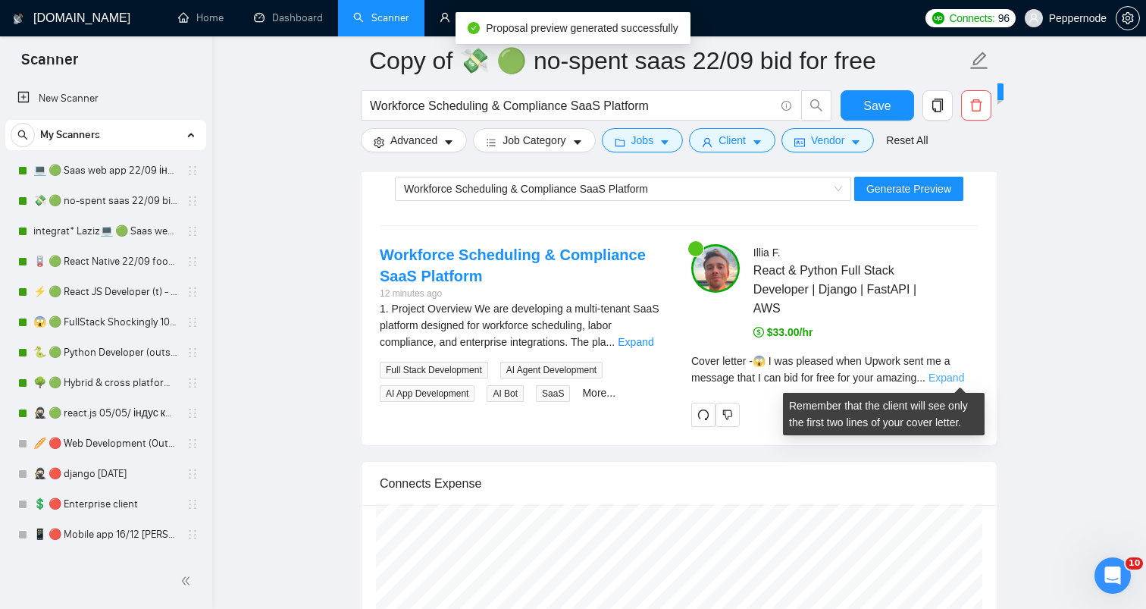
click at [948, 378] on link "Expand" at bounding box center [946, 377] width 36 height 12
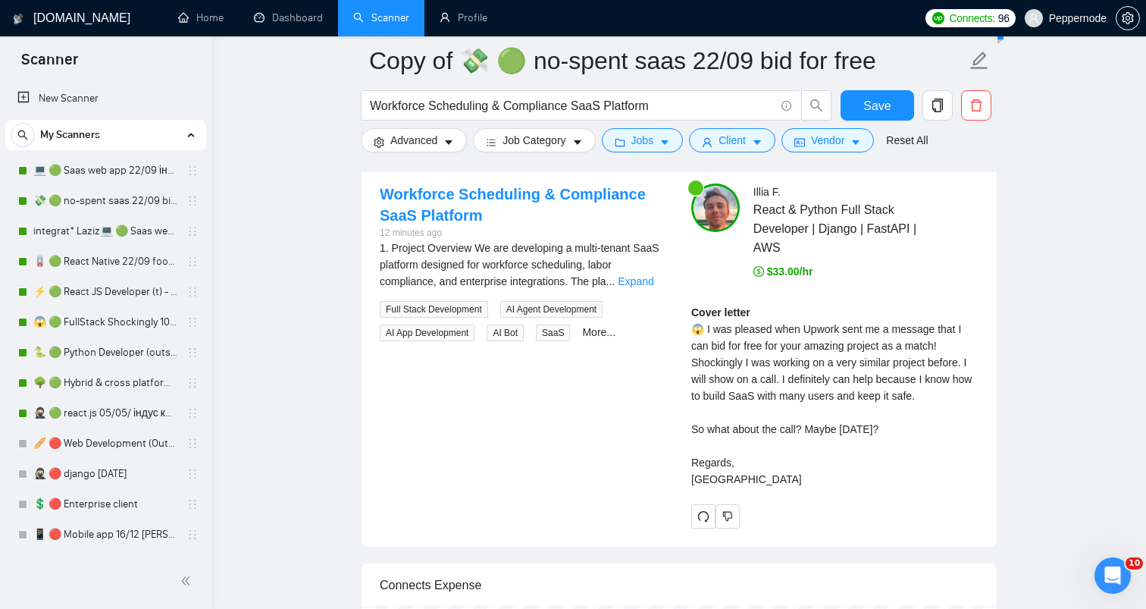
scroll to position [3109, 0]
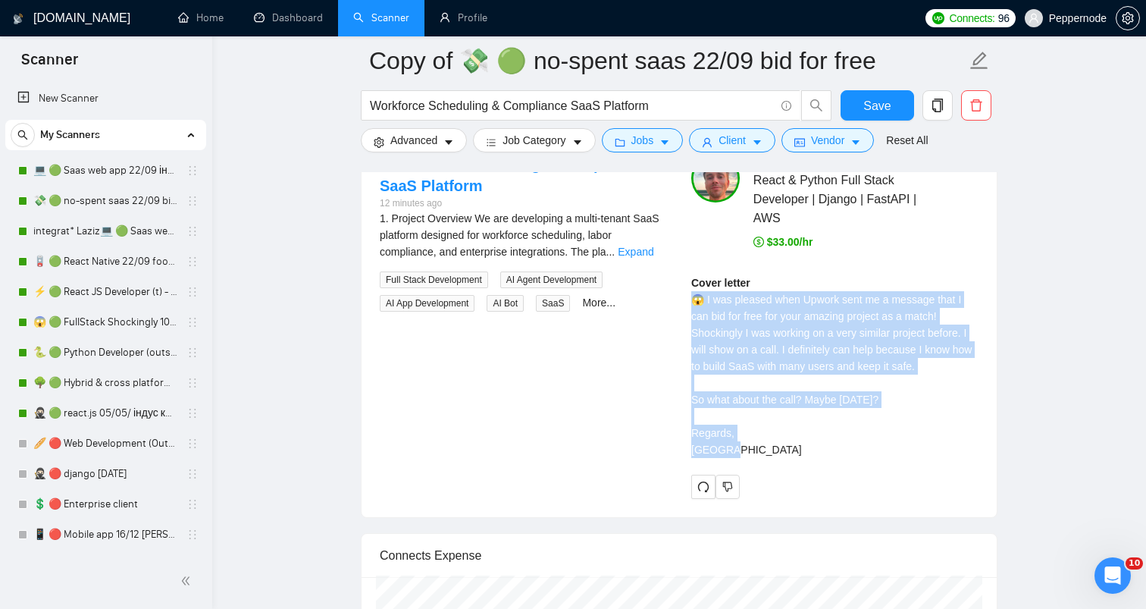
drag, startPoint x: 715, startPoint y: 452, endPoint x: 687, endPoint y: 294, distance: 160.8
click at [687, 294] on div "[PERSON_NAME] React & Python Full Stack Developer | Django | FastAPI | AWS $33.…" at bounding box center [834, 326] width 311 height 345
copy div "😱 I was pleased when Upwork sent me a message that I can bid for free for your …"
click at [982, 111] on icon "delete" at bounding box center [976, 106] width 14 height 14
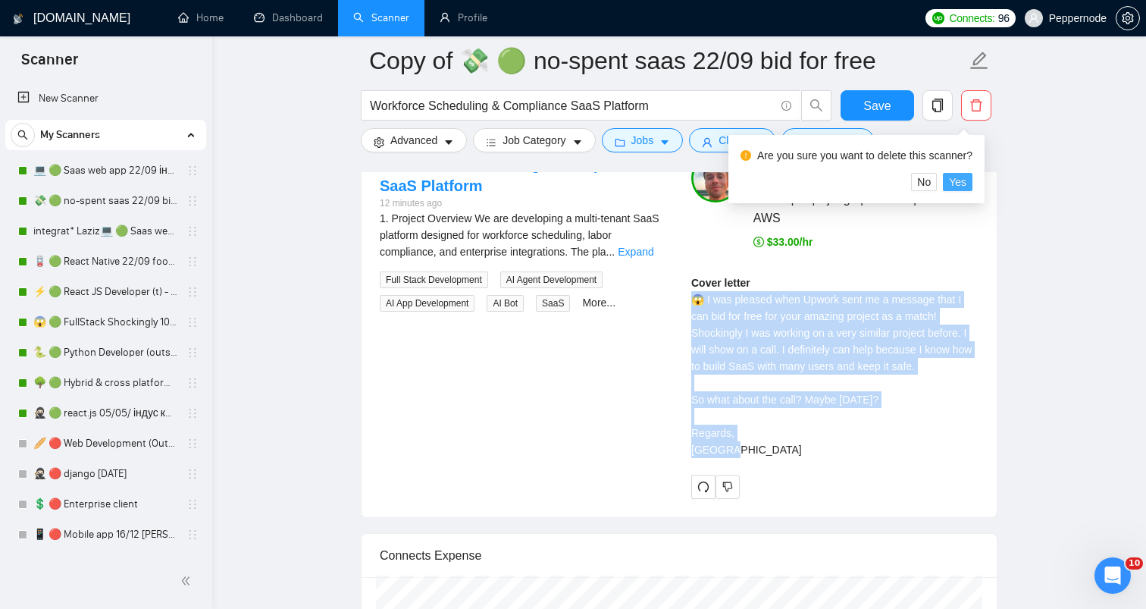
click at [960, 179] on span "Yes" at bounding box center [957, 182] width 17 height 17
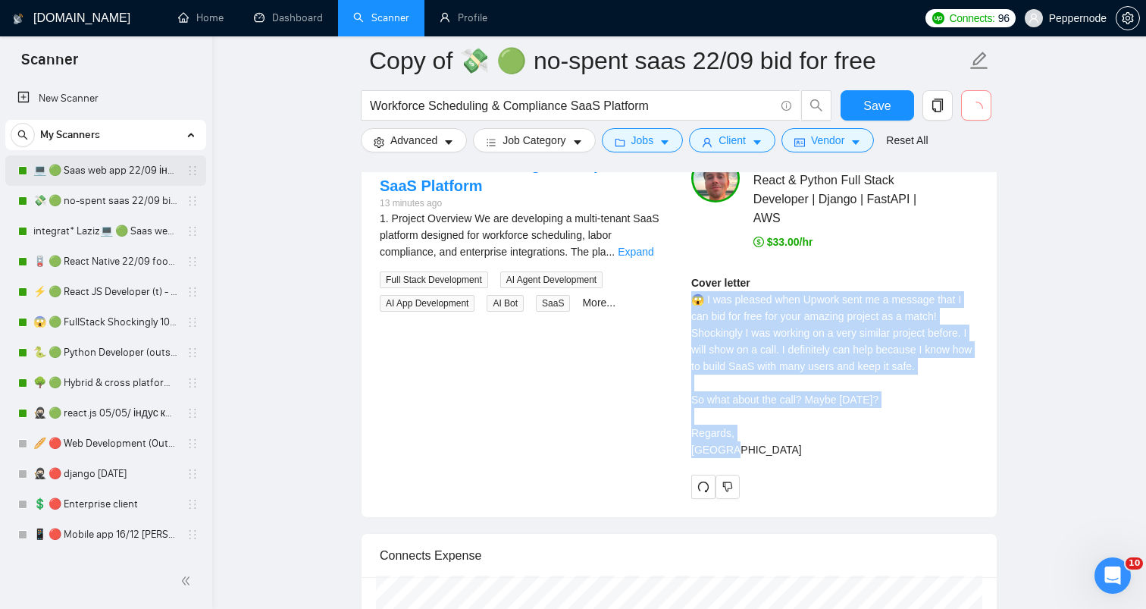
click at [114, 171] on link "💻 🟢 Saas web app 22/09 інший кінець" at bounding box center [105, 170] width 144 height 30
